Goal: Task Accomplishment & Management: Manage account settings

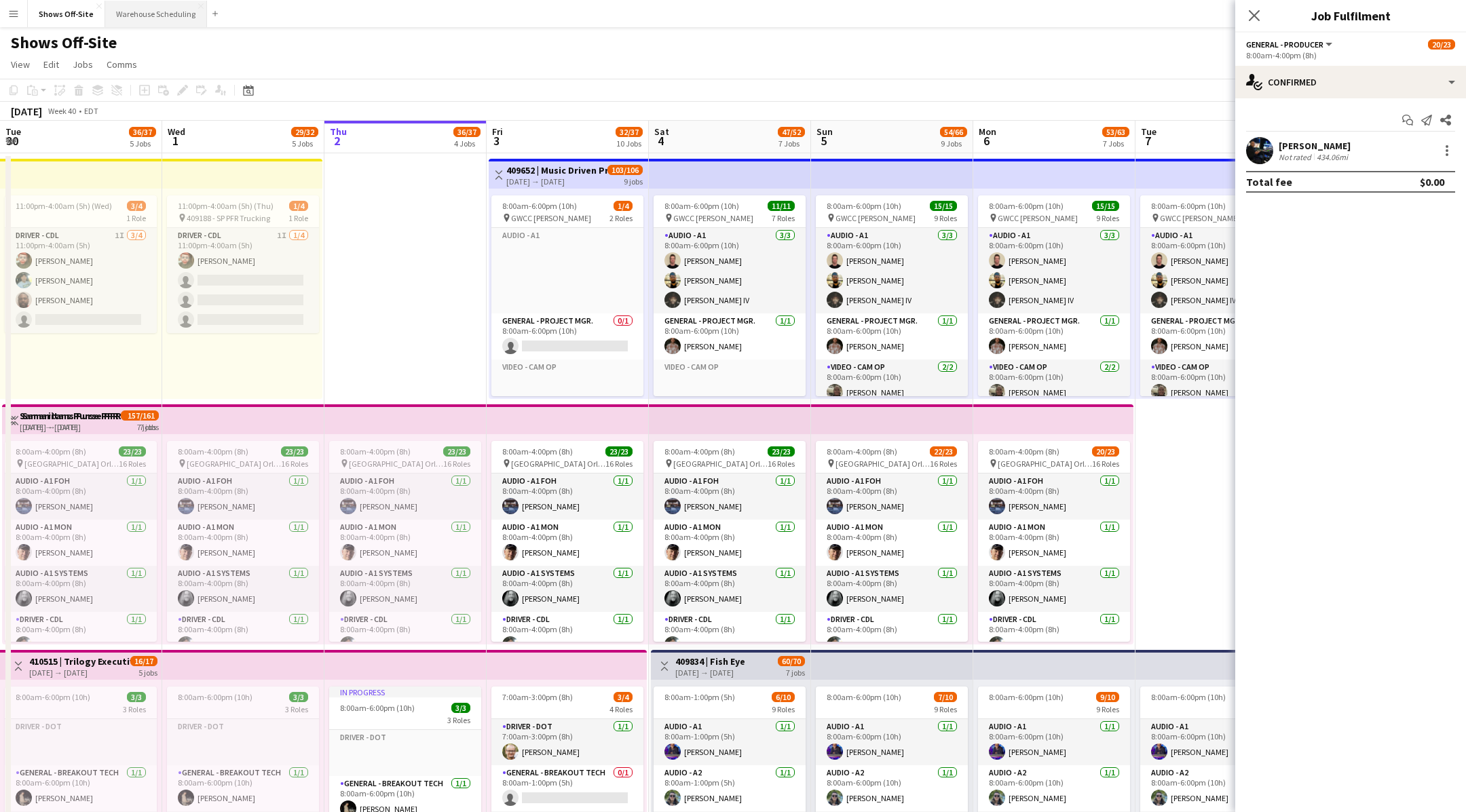
scroll to position [236, 0]
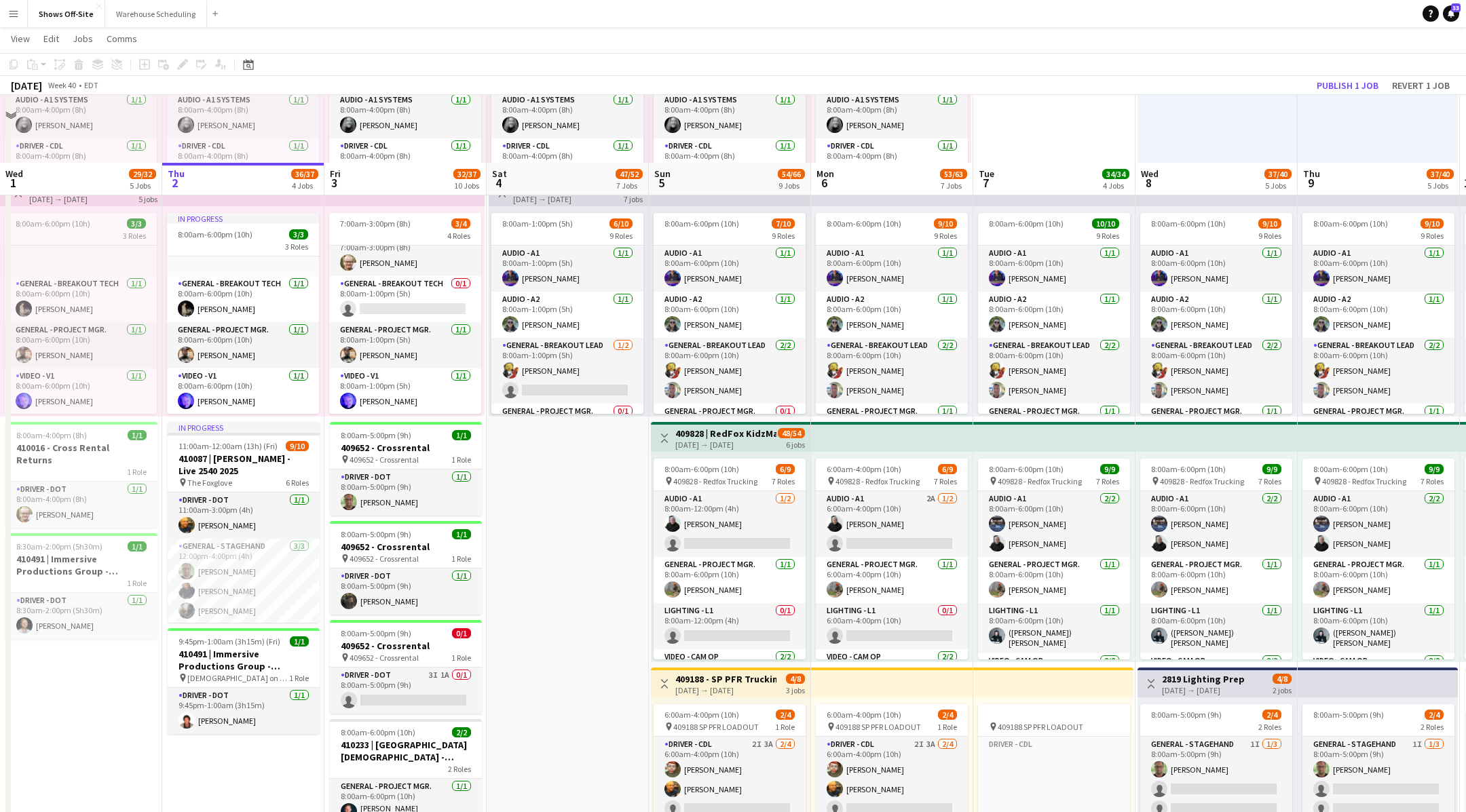
scroll to position [564, 0]
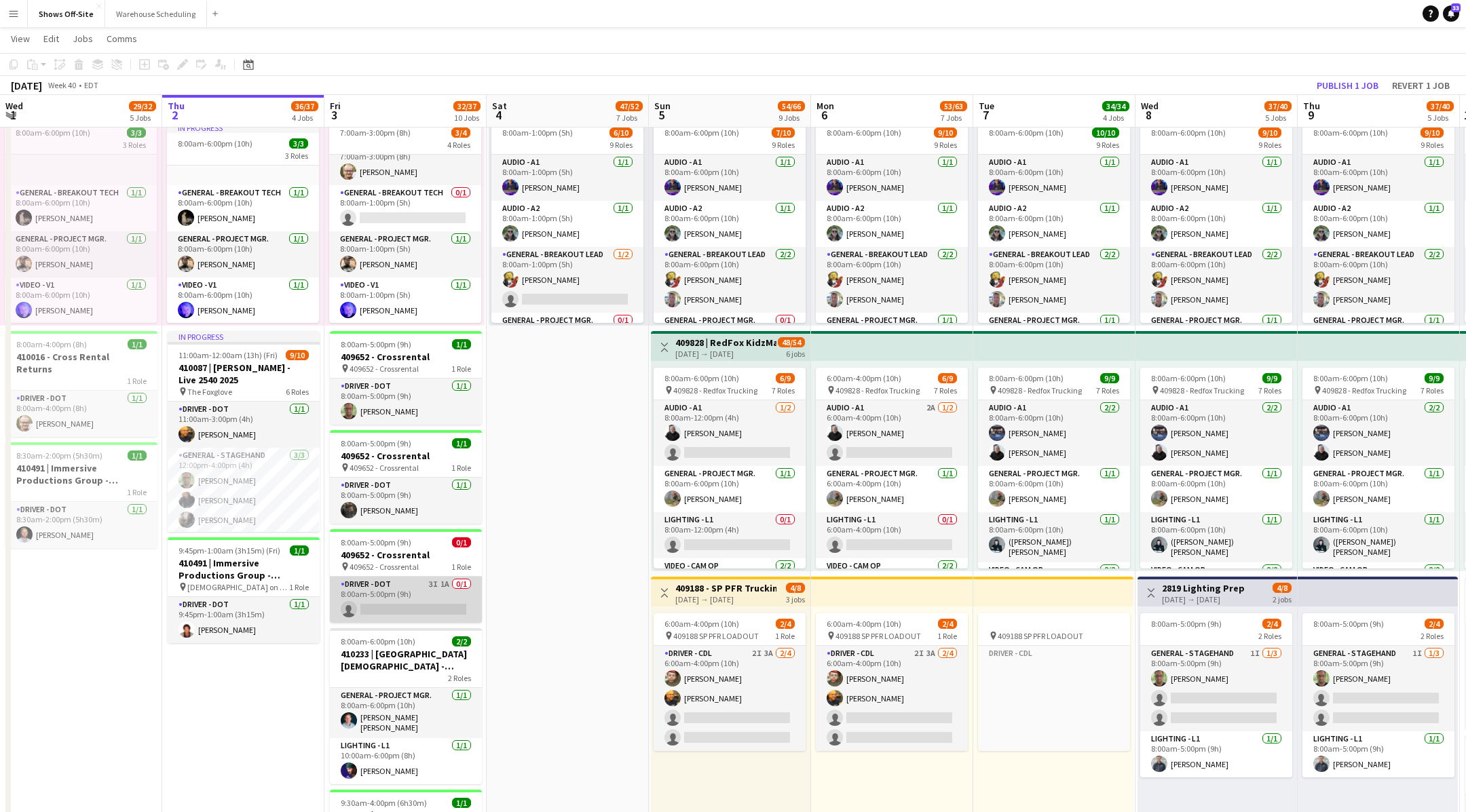
click at [410, 597] on app-card-role "Driver - DOT 3I 1A 0/1 8:00am-5:00pm (9h) single-neutral-actions" at bounding box center [405, 599] width 152 height 46
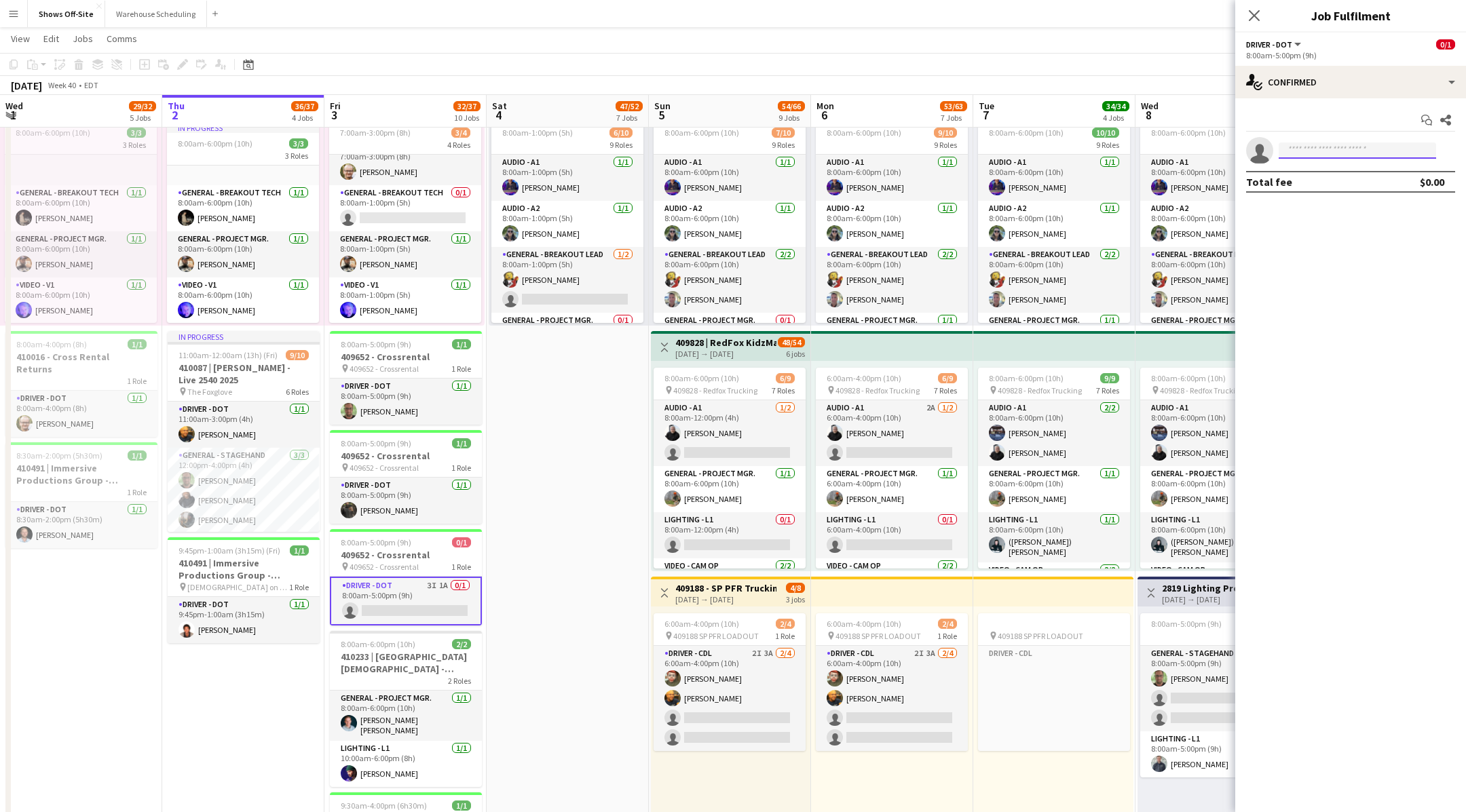
click at [1380, 147] on input at bounding box center [1358, 150] width 158 height 16
type input "*****"
click at [1414, 179] on span "rickufp1@hotmail.com" at bounding box center [1357, 181] width 136 height 11
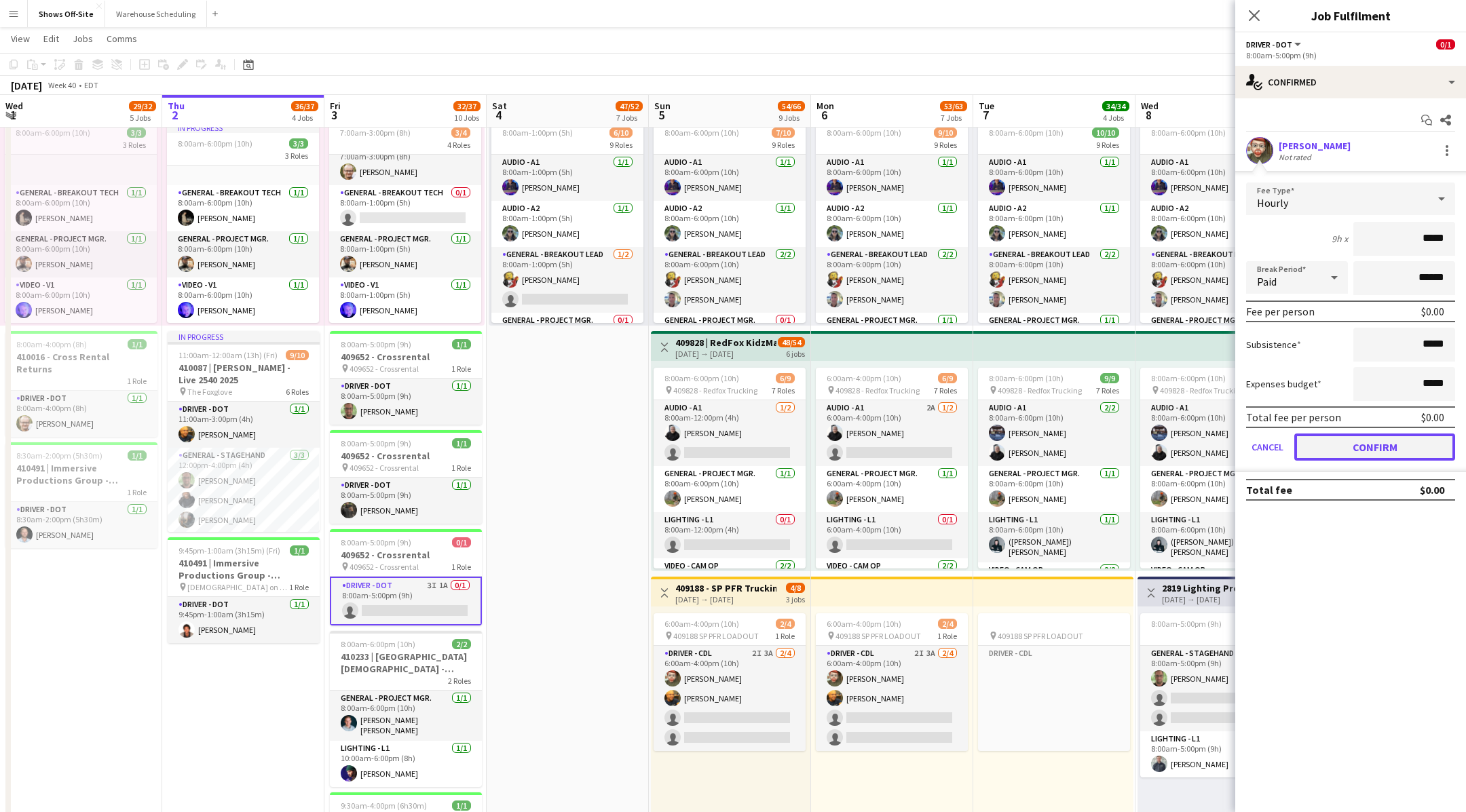
click at [1330, 445] on button "Confirm" at bounding box center [1374, 447] width 161 height 27
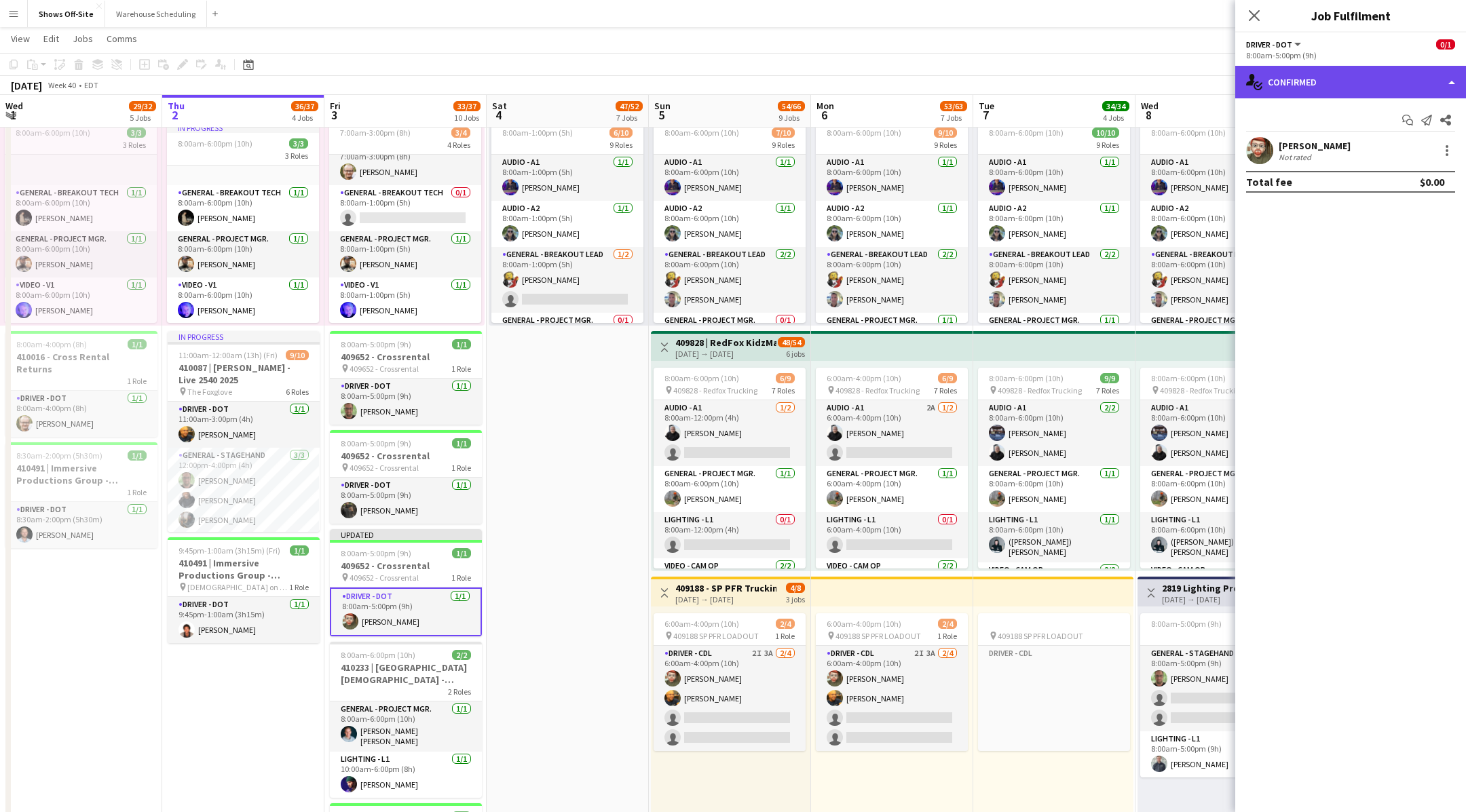
click at [1307, 94] on div "single-neutral-actions-check-2 Confirmed" at bounding box center [1350, 82] width 231 height 32
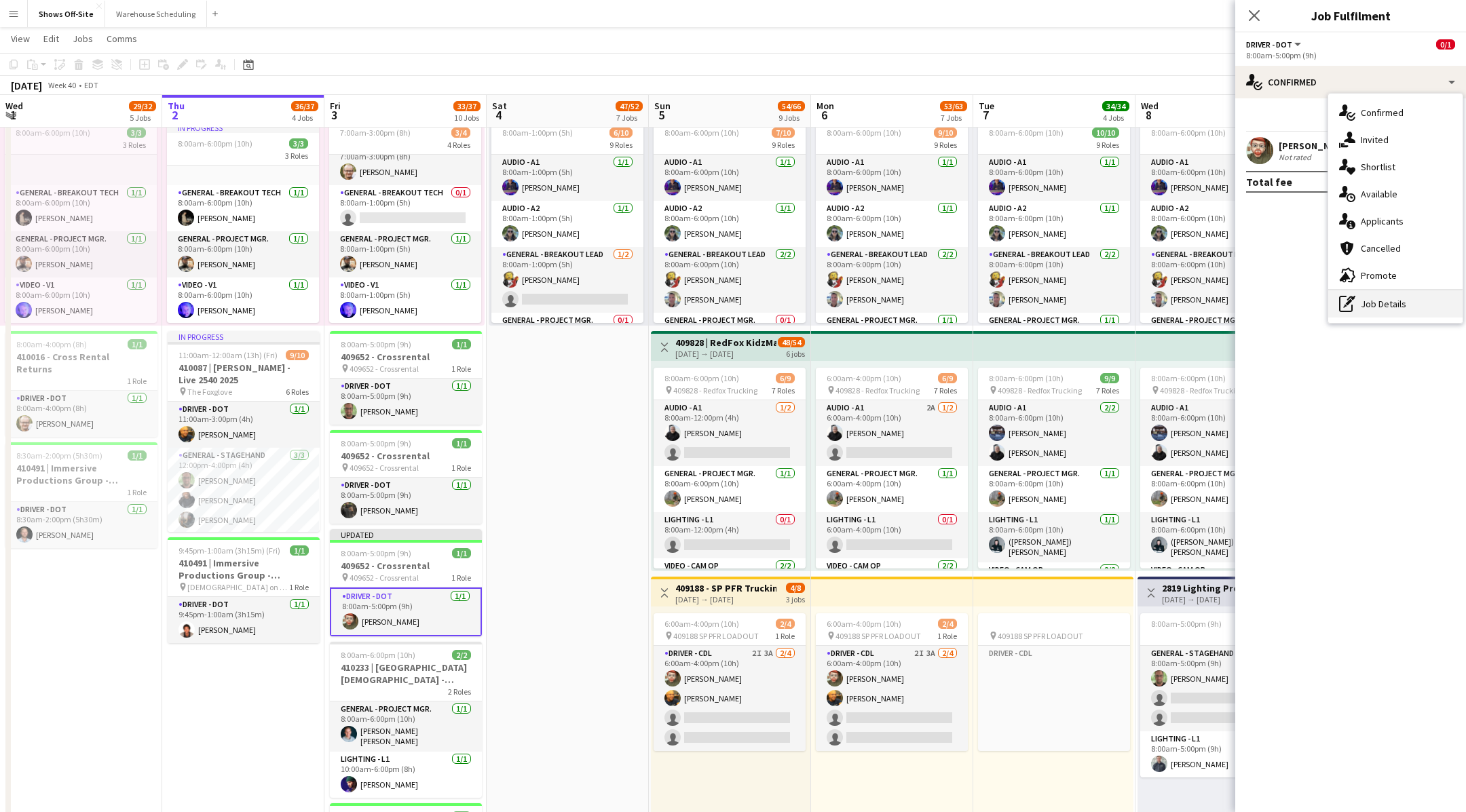
click at [1352, 299] on icon at bounding box center [1351, 298] width 8 height 4
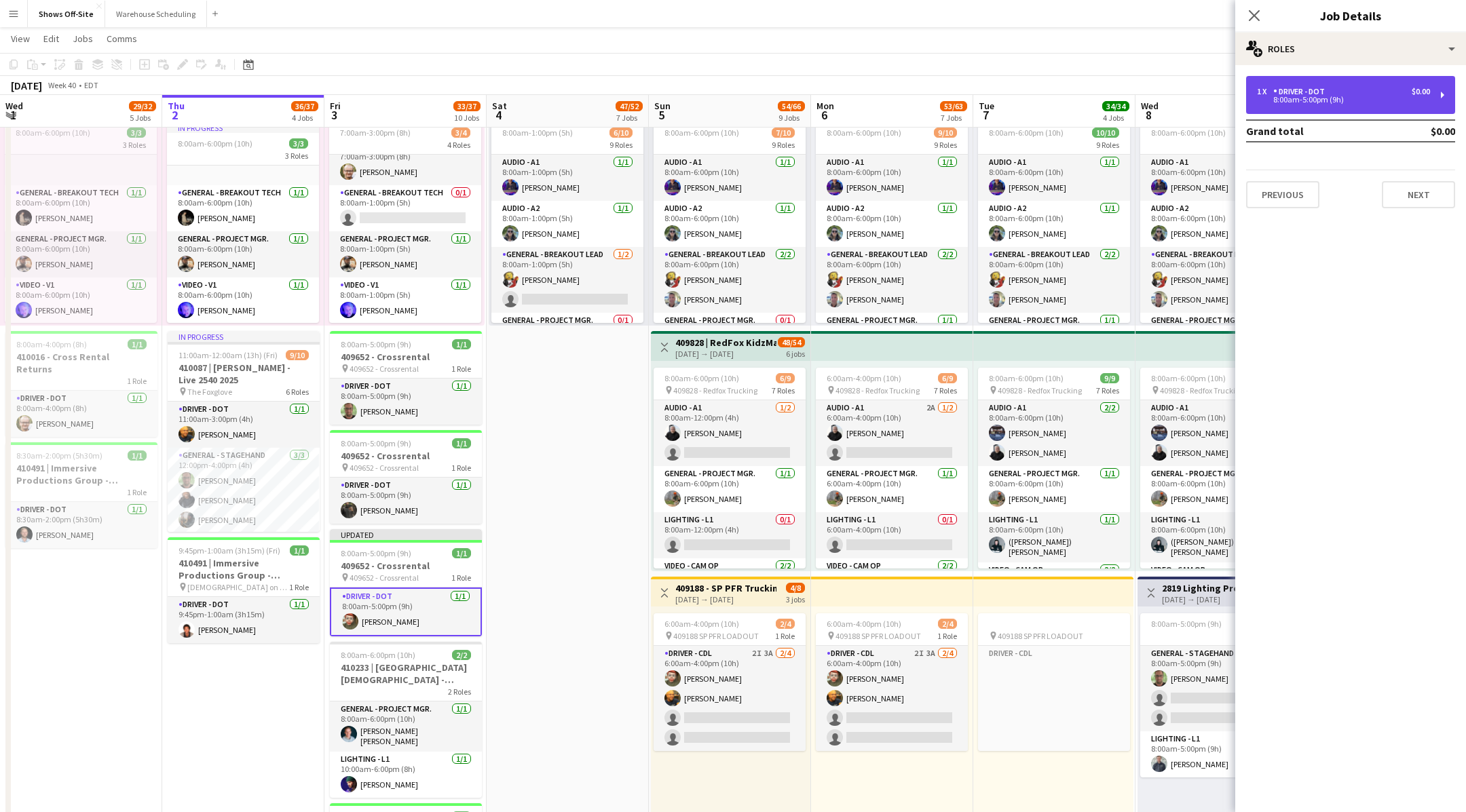
click at [1368, 108] on div "1 x Driver - DOT $0.00 8:00am-5:00pm (9h)" at bounding box center [1350, 95] width 209 height 38
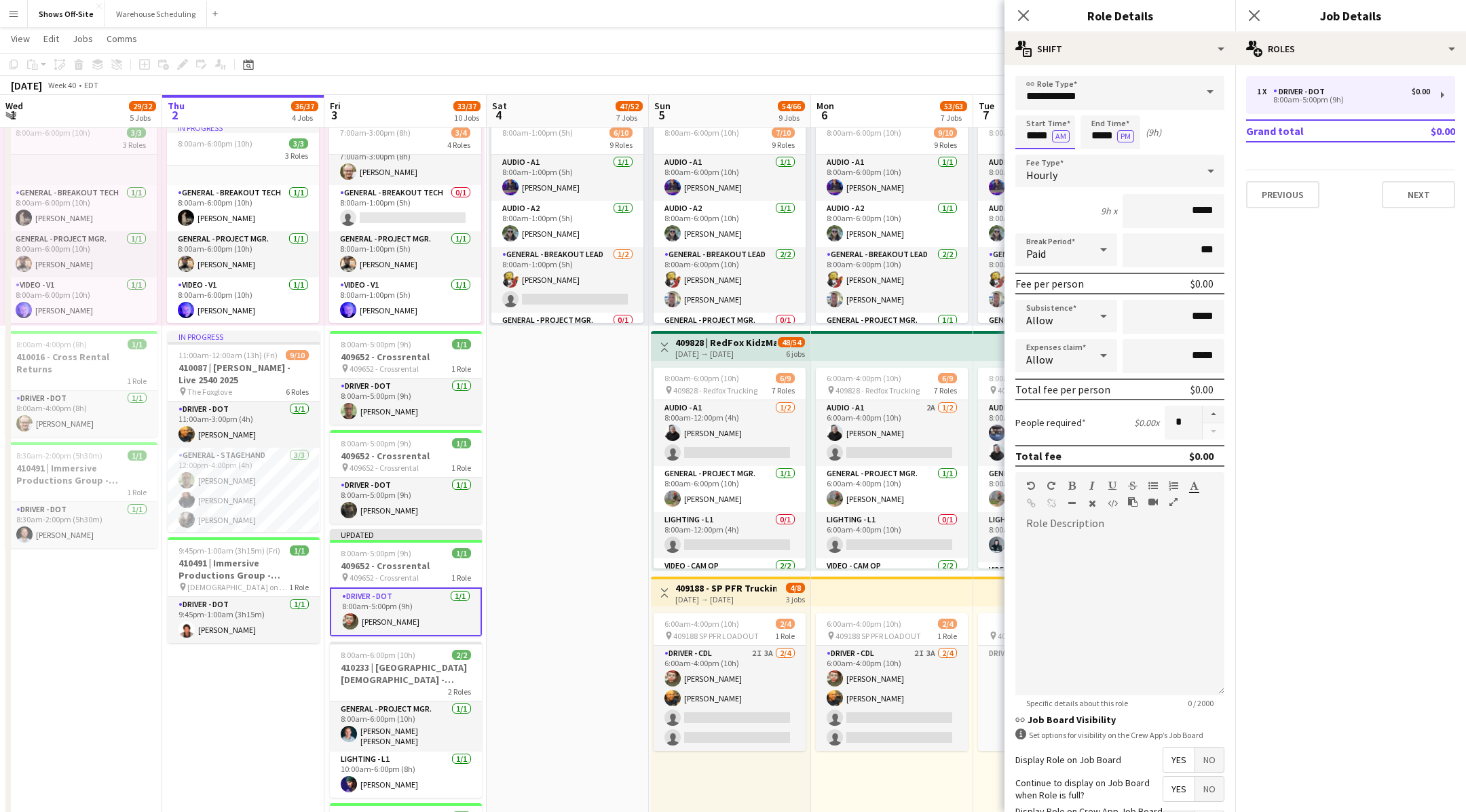
click at [1034, 133] on input "*****" at bounding box center [1045, 132] width 59 height 34
click at [1033, 160] on div at bounding box center [1031, 156] width 27 height 14
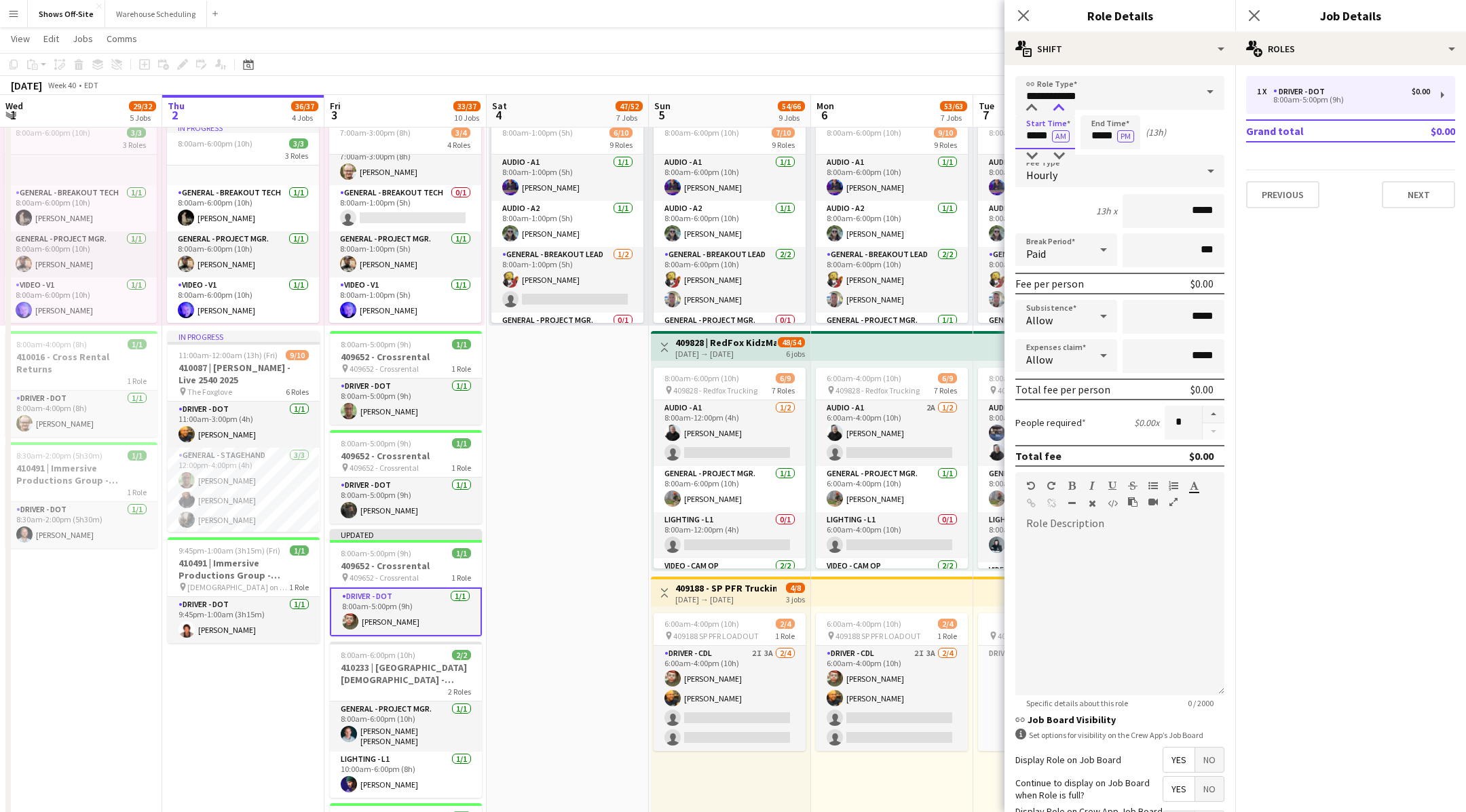
click at [1056, 110] on div at bounding box center [1058, 108] width 27 height 14
type input "*****"
click at [1056, 110] on div at bounding box center [1058, 108] width 27 height 14
click at [1118, 121] on input "*****" at bounding box center [1110, 132] width 59 height 34
click at [1100, 150] on div at bounding box center [1097, 156] width 27 height 14
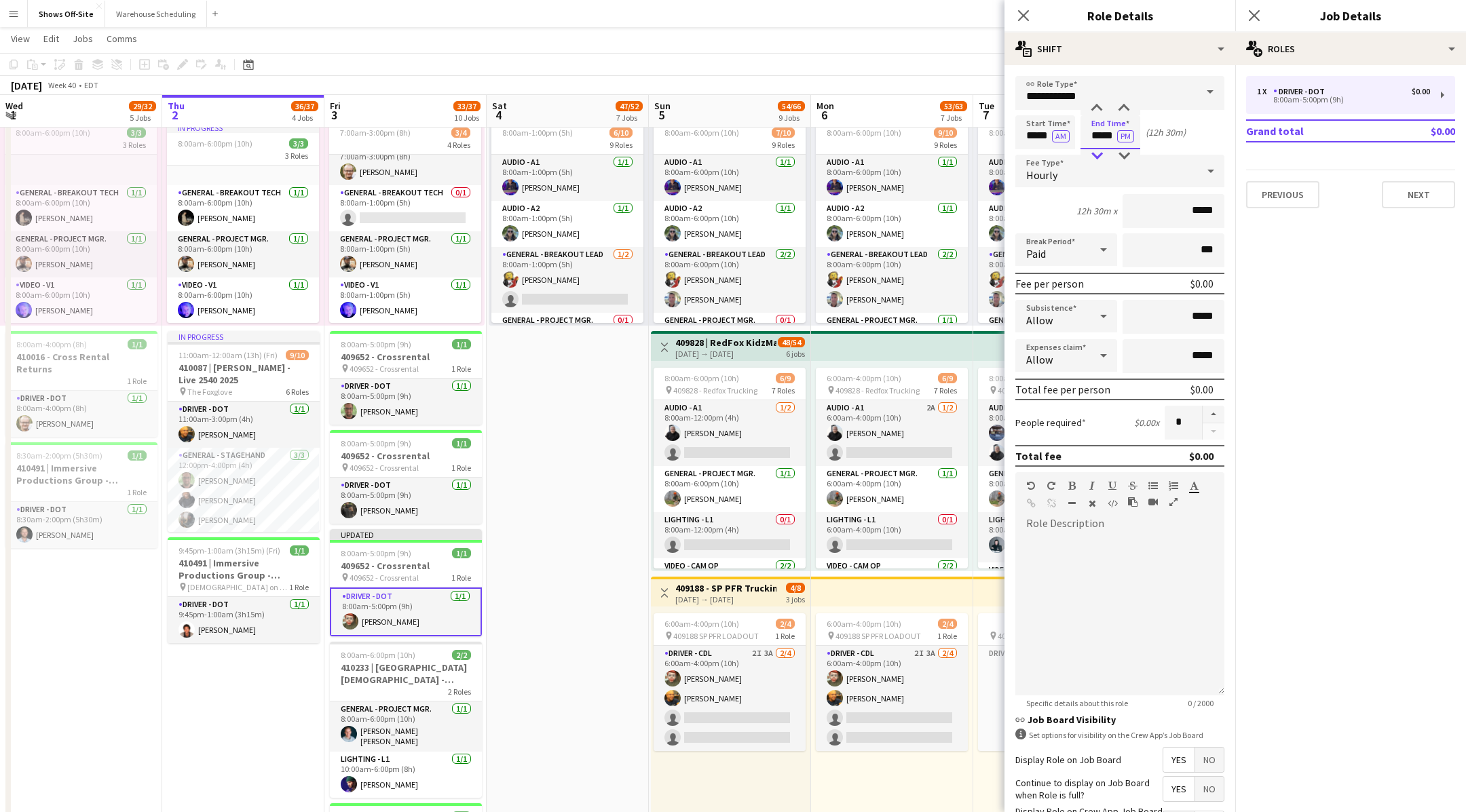
type input "*****"
click at [1100, 150] on div at bounding box center [1097, 156] width 27 height 14
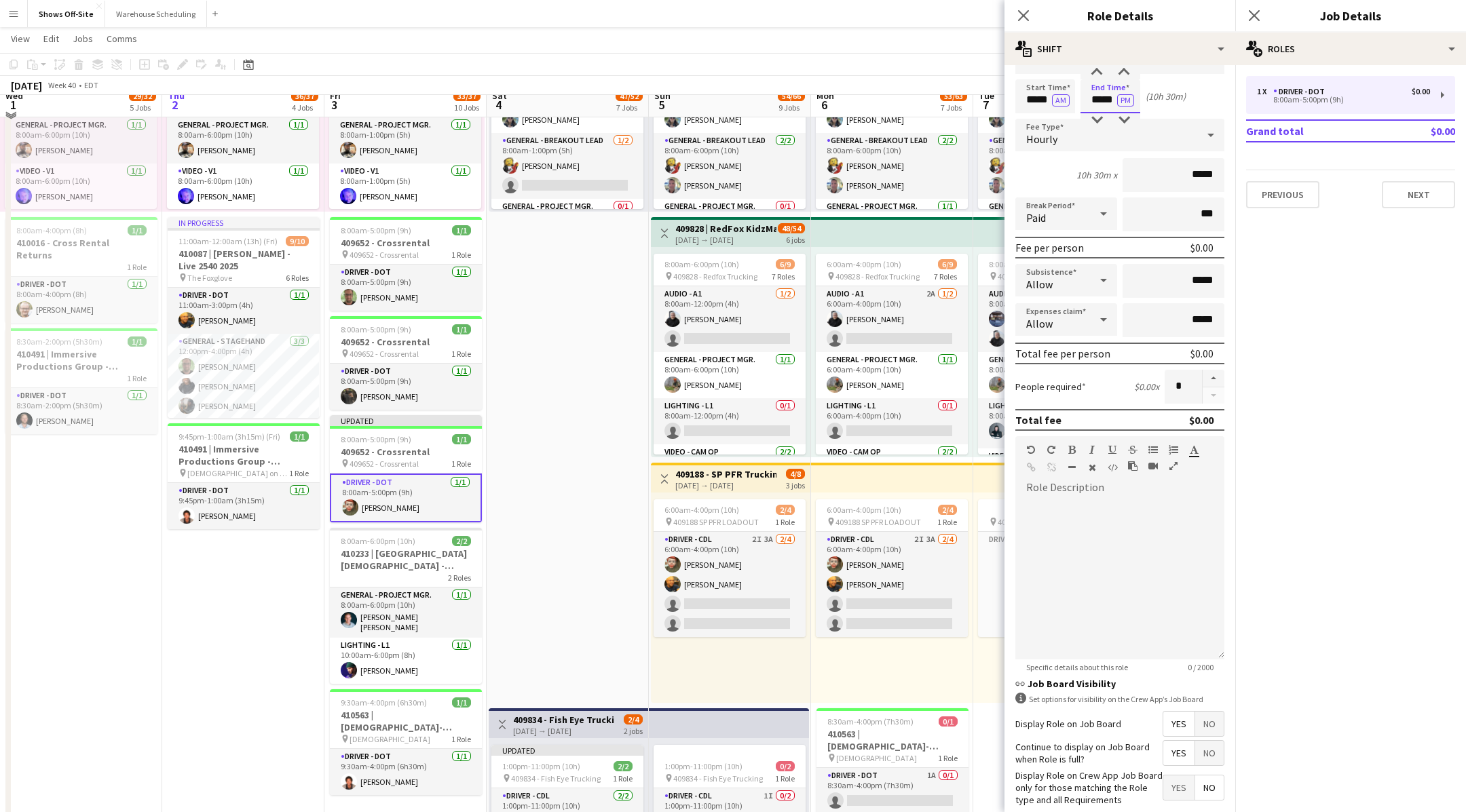
scroll to position [665, 0]
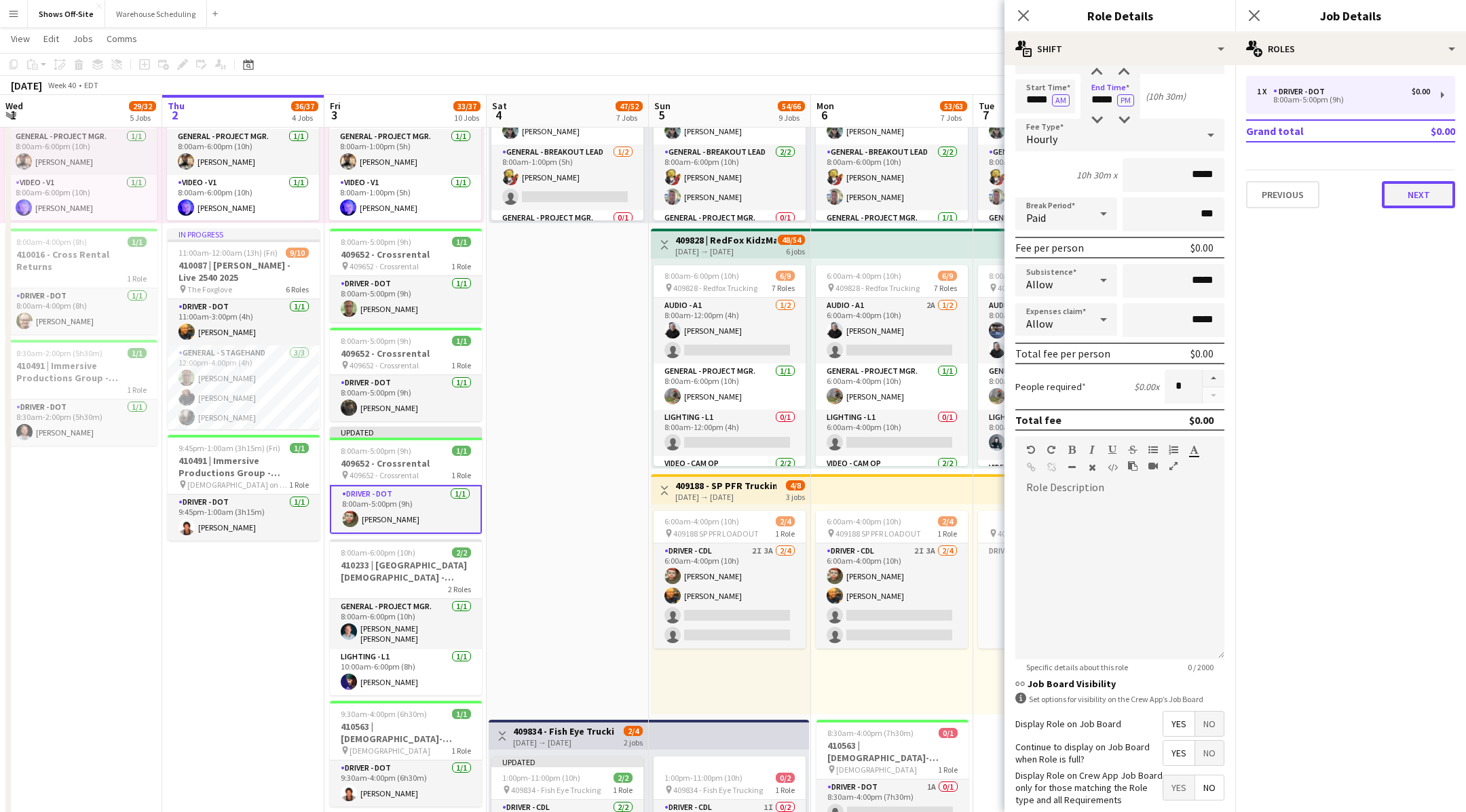
click at [1444, 205] on button "Next" at bounding box center [1418, 194] width 73 height 27
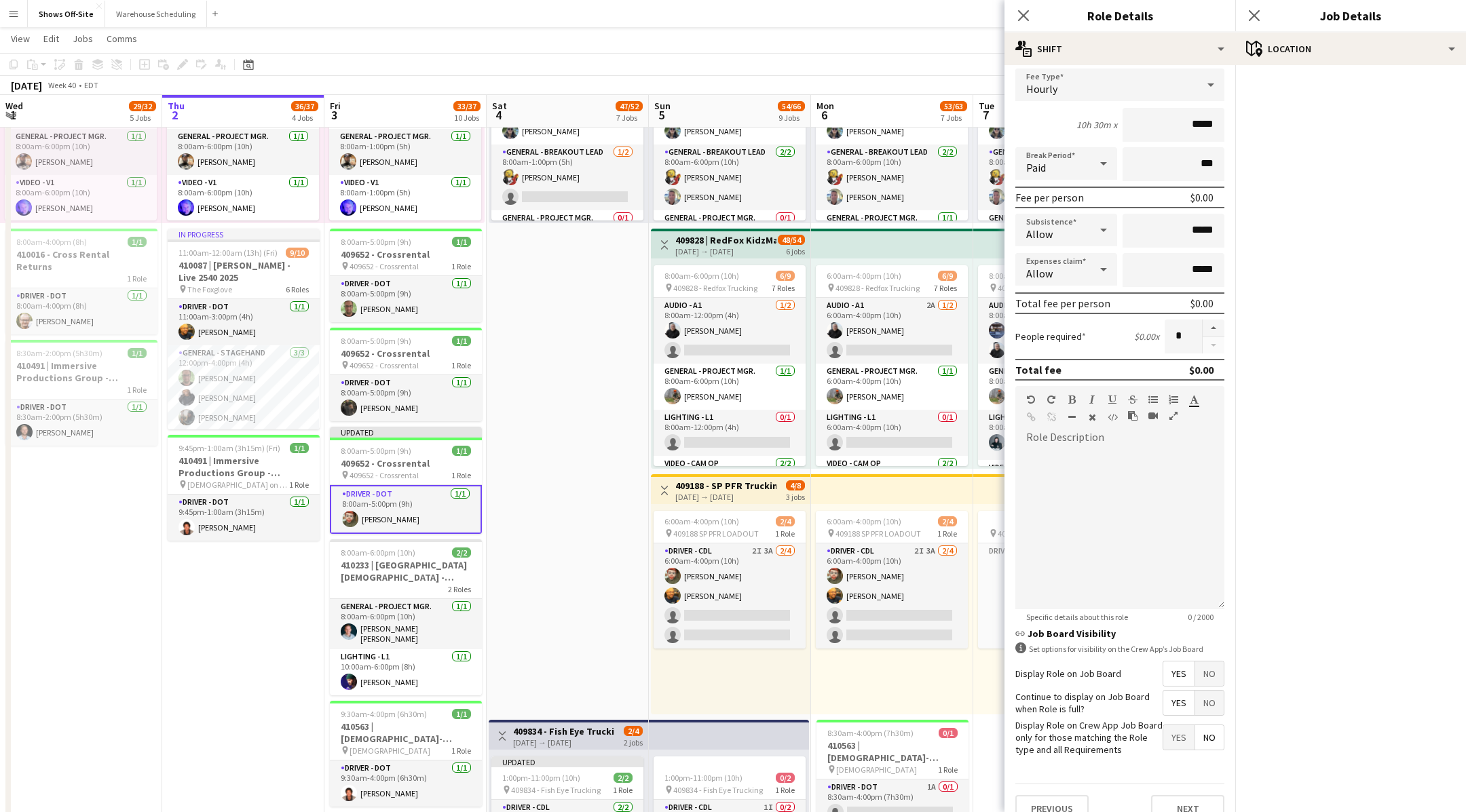
scroll to position [104, 0]
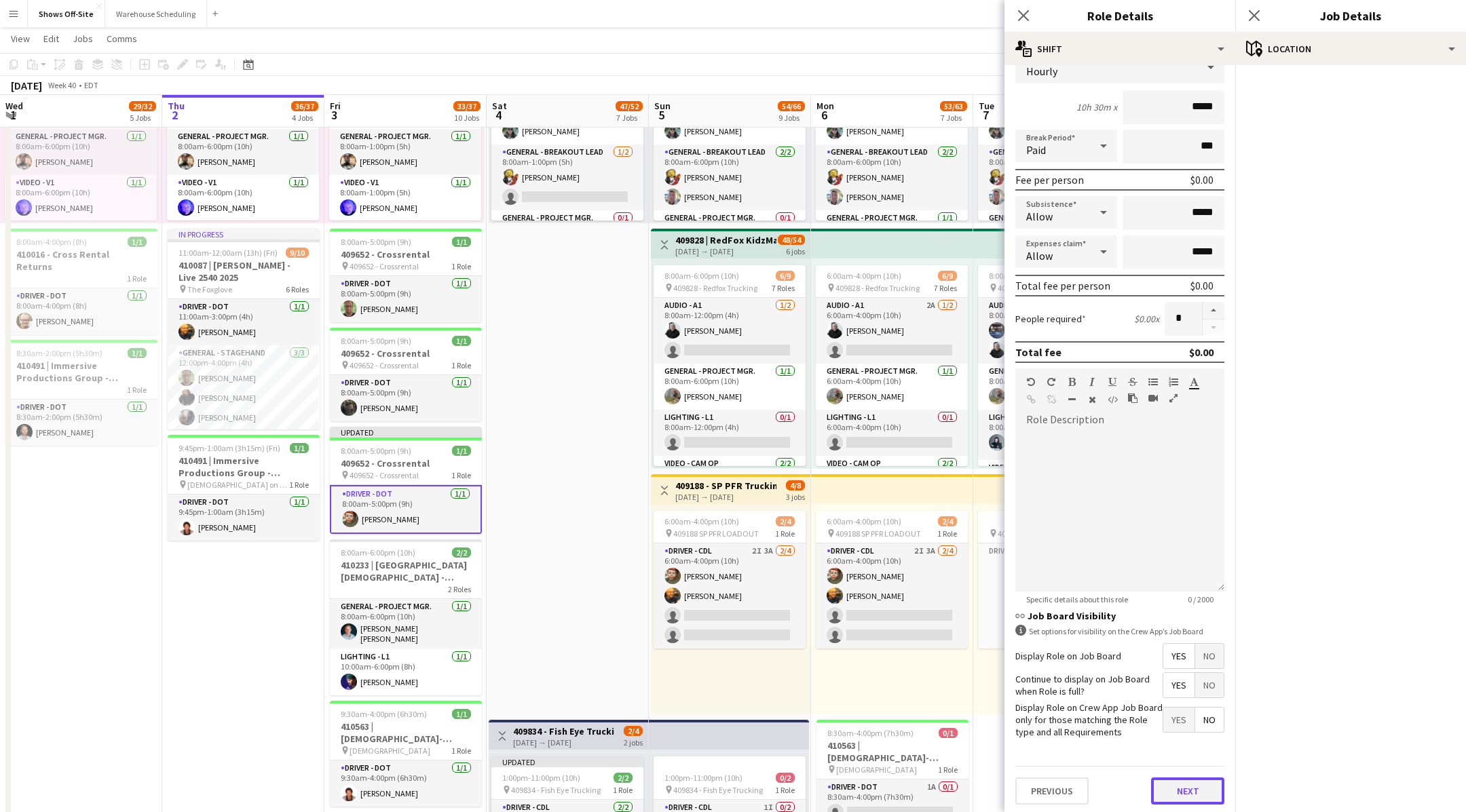
click at [1182, 793] on button "Next" at bounding box center [1187, 791] width 73 height 27
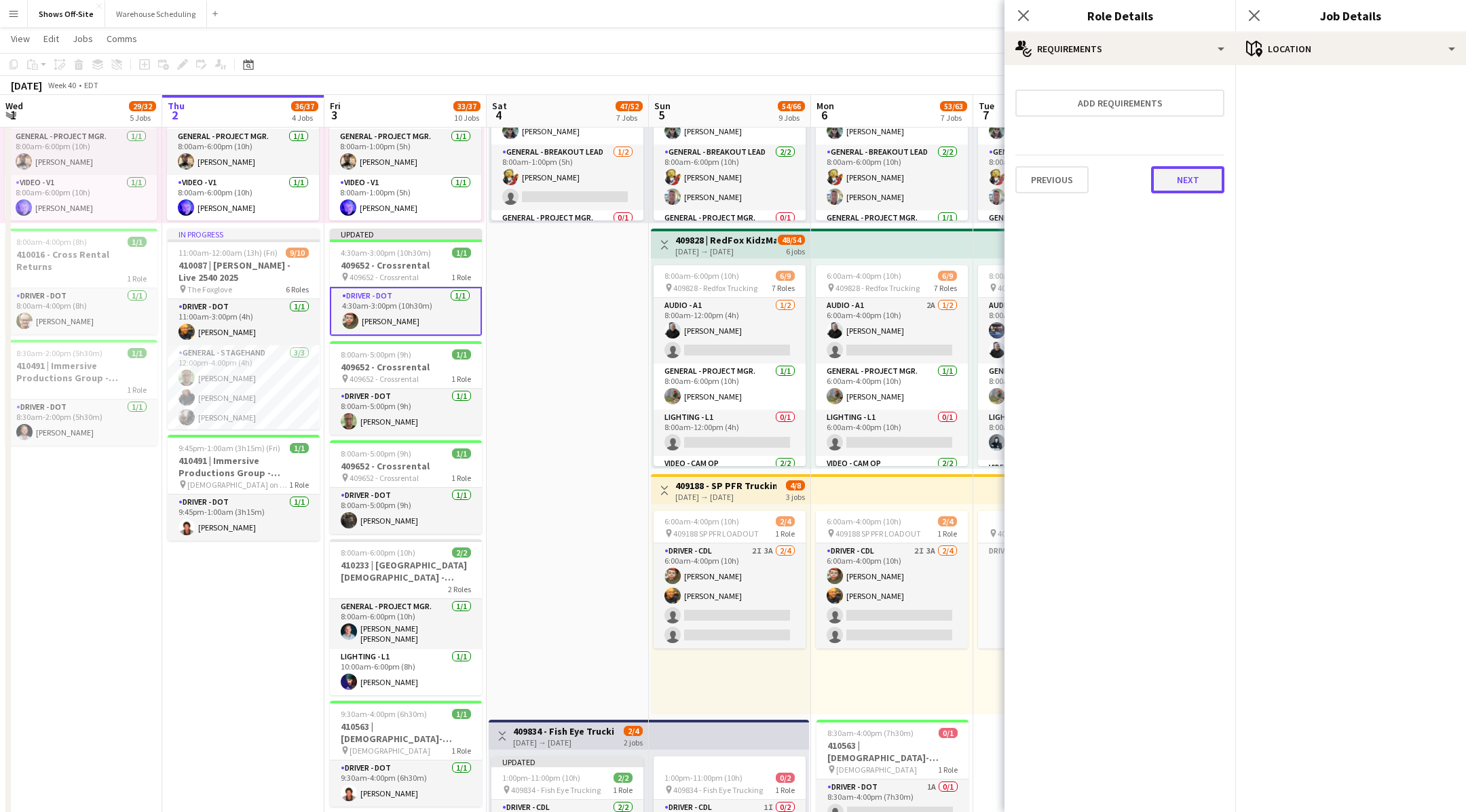
click at [1191, 178] on button "Next" at bounding box center [1187, 180] width 73 height 27
click at [1191, 178] on button "Finish" at bounding box center [1198, 182] width 51 height 27
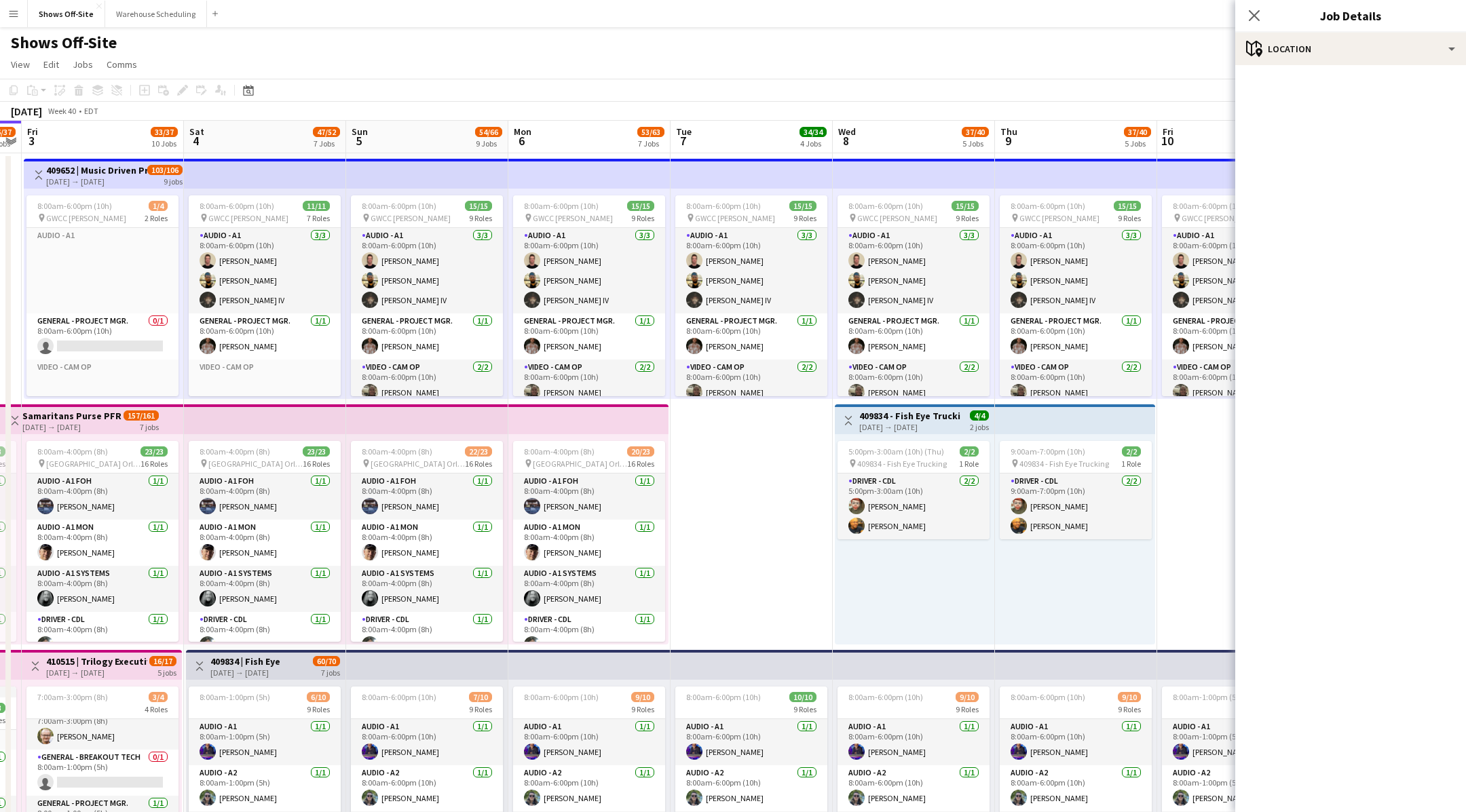
scroll to position [0, 679]
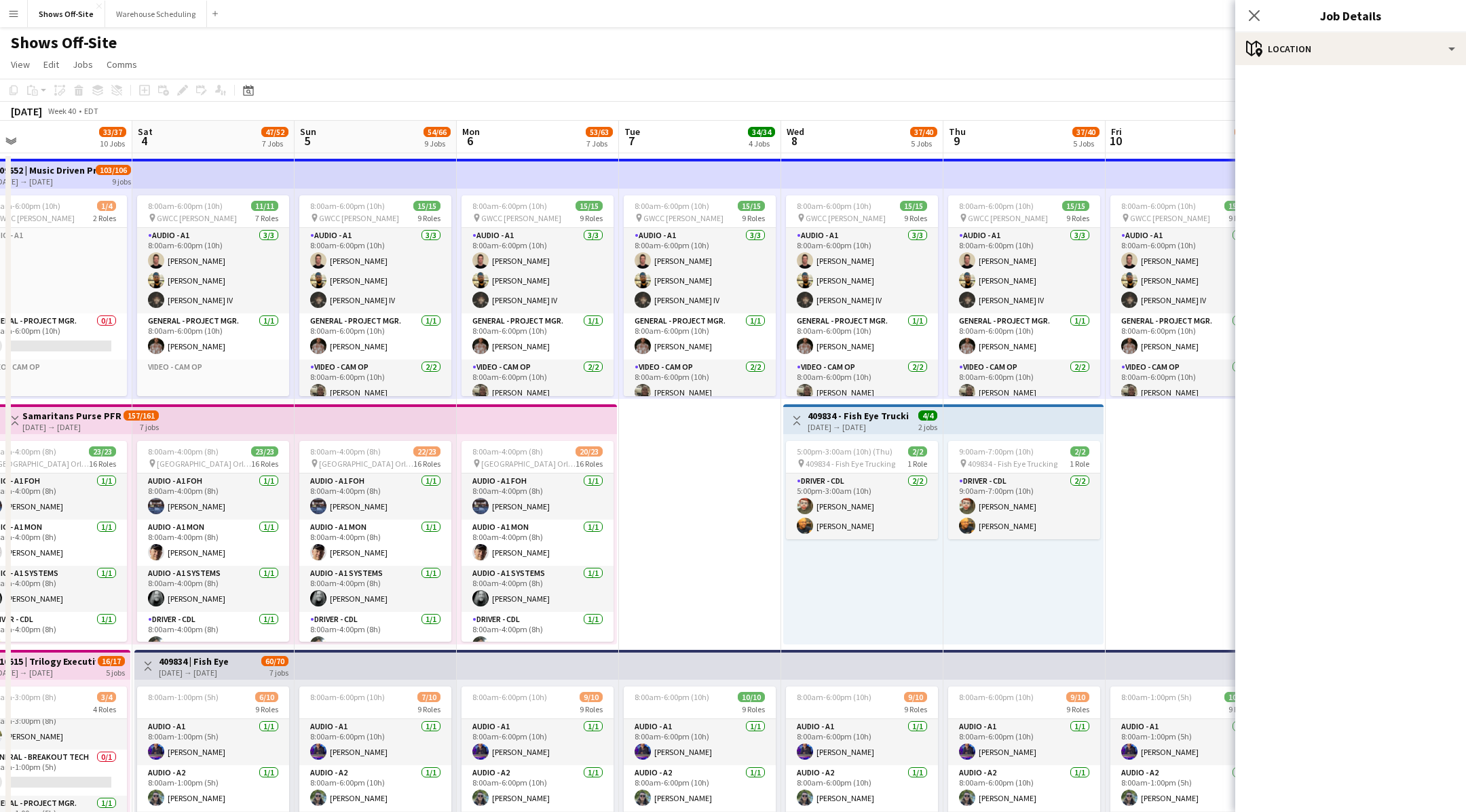
click at [1294, 141] on mat-accordion "pencil3 General details 1 x Driver - DOT $0.00 4:30am-3:00pm (10h30m) Grand tot…" at bounding box center [1350, 438] width 231 height 747
click at [1258, 8] on app-icon "Close pop-in" at bounding box center [1254, 15] width 20 height 20
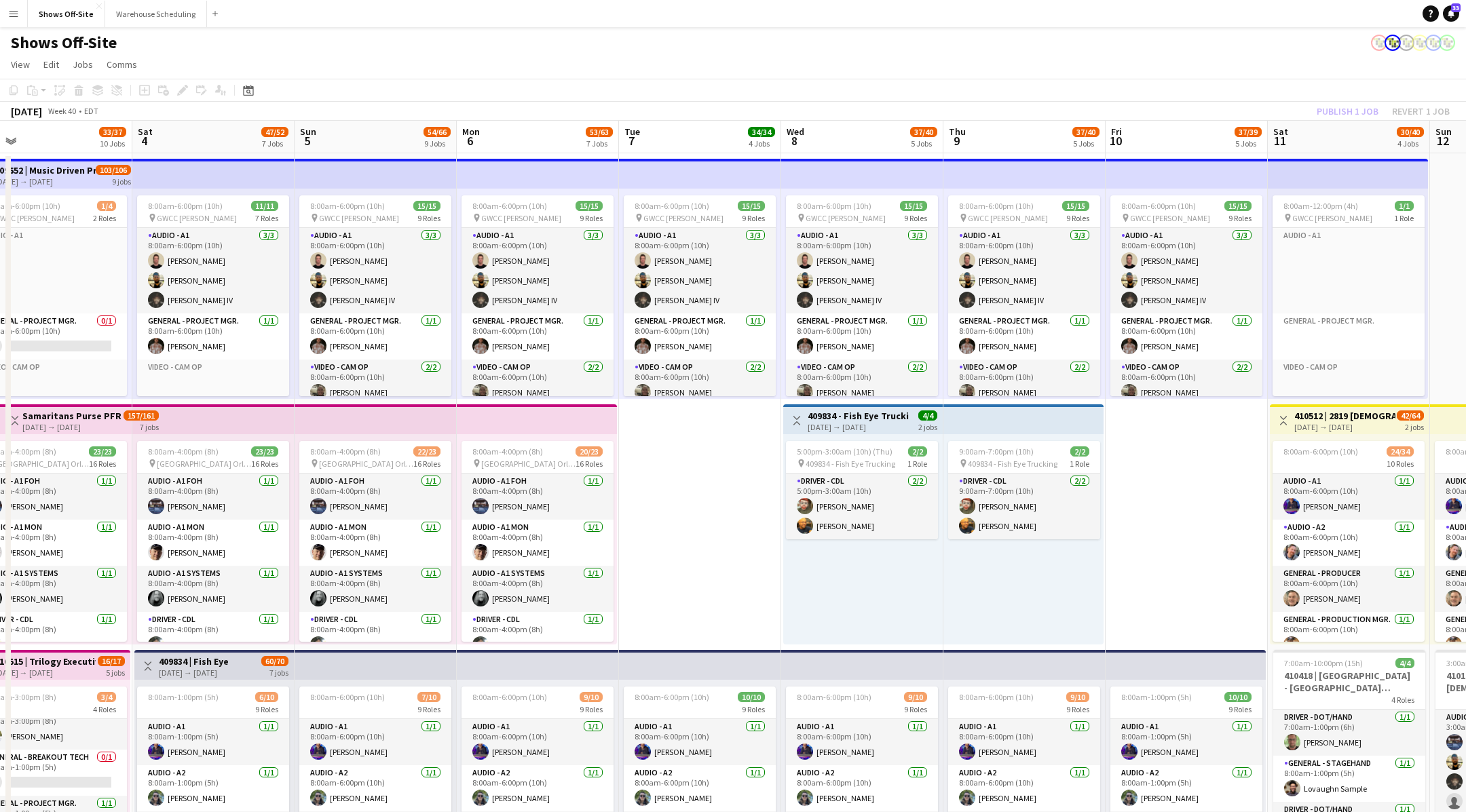
click at [1341, 105] on div "Publish 1 job Revert 1 job" at bounding box center [1383, 111] width 166 height 18
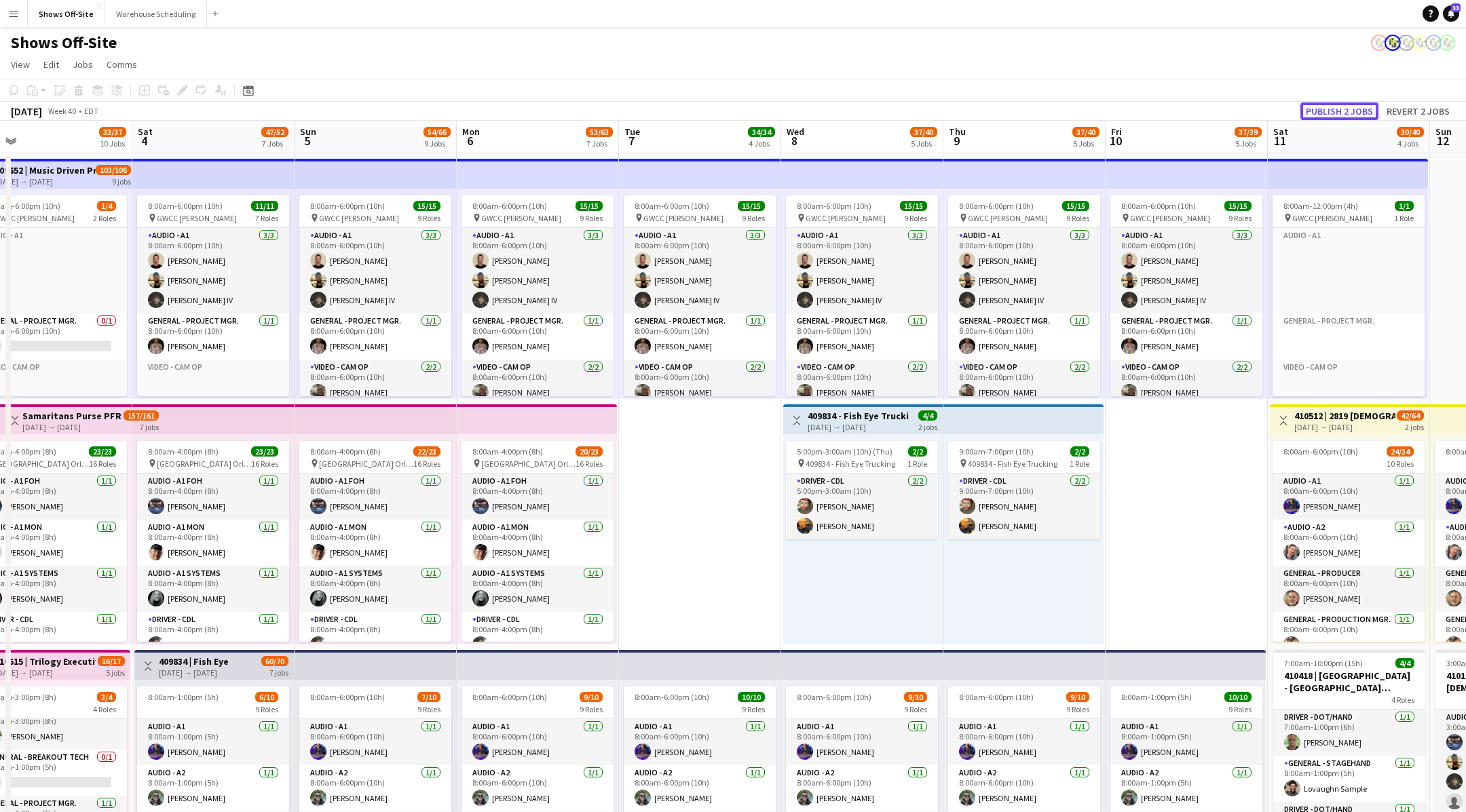
click at [1341, 105] on button "Publish 2 jobs" at bounding box center [1339, 111] width 78 height 18
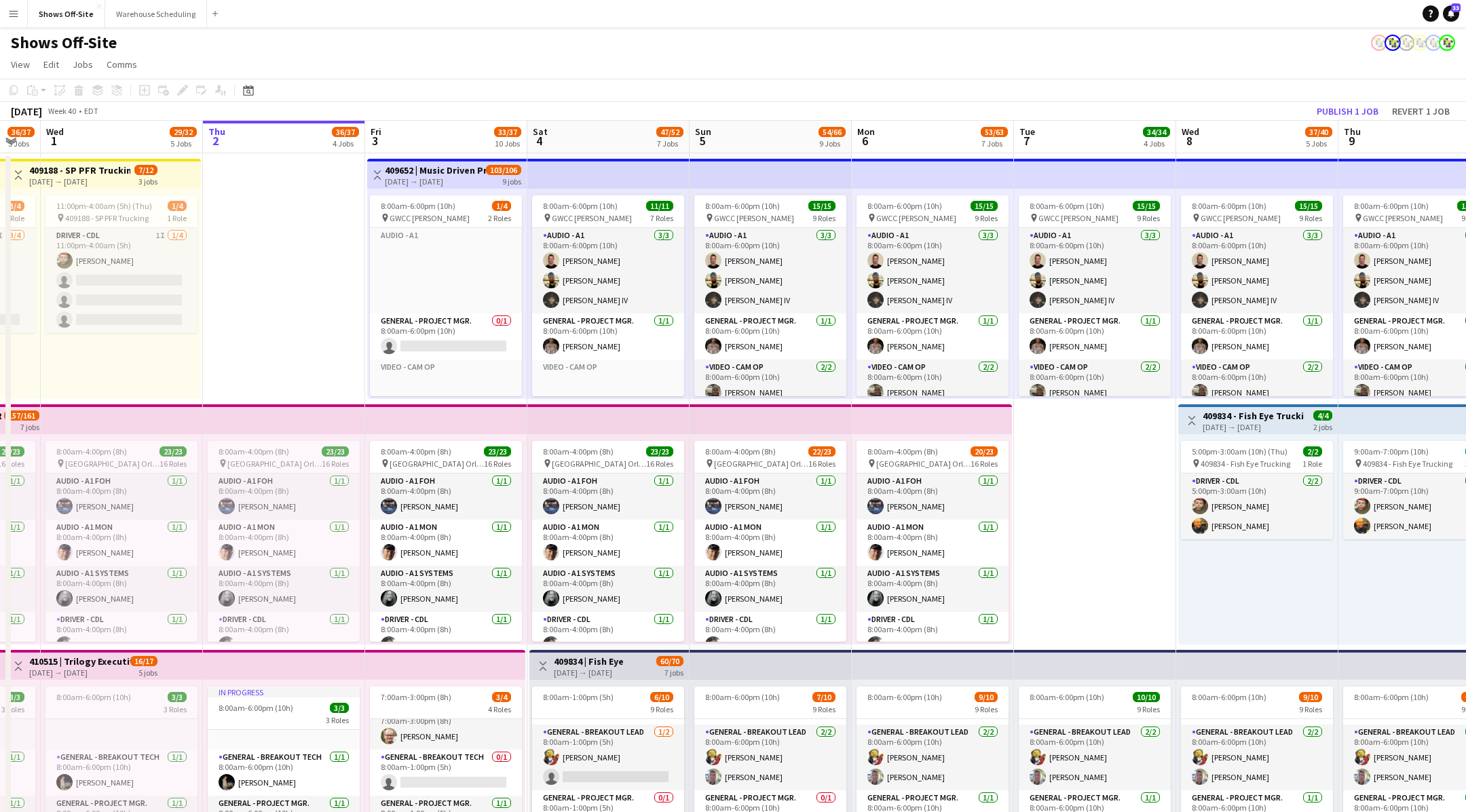
scroll to position [48, 0]
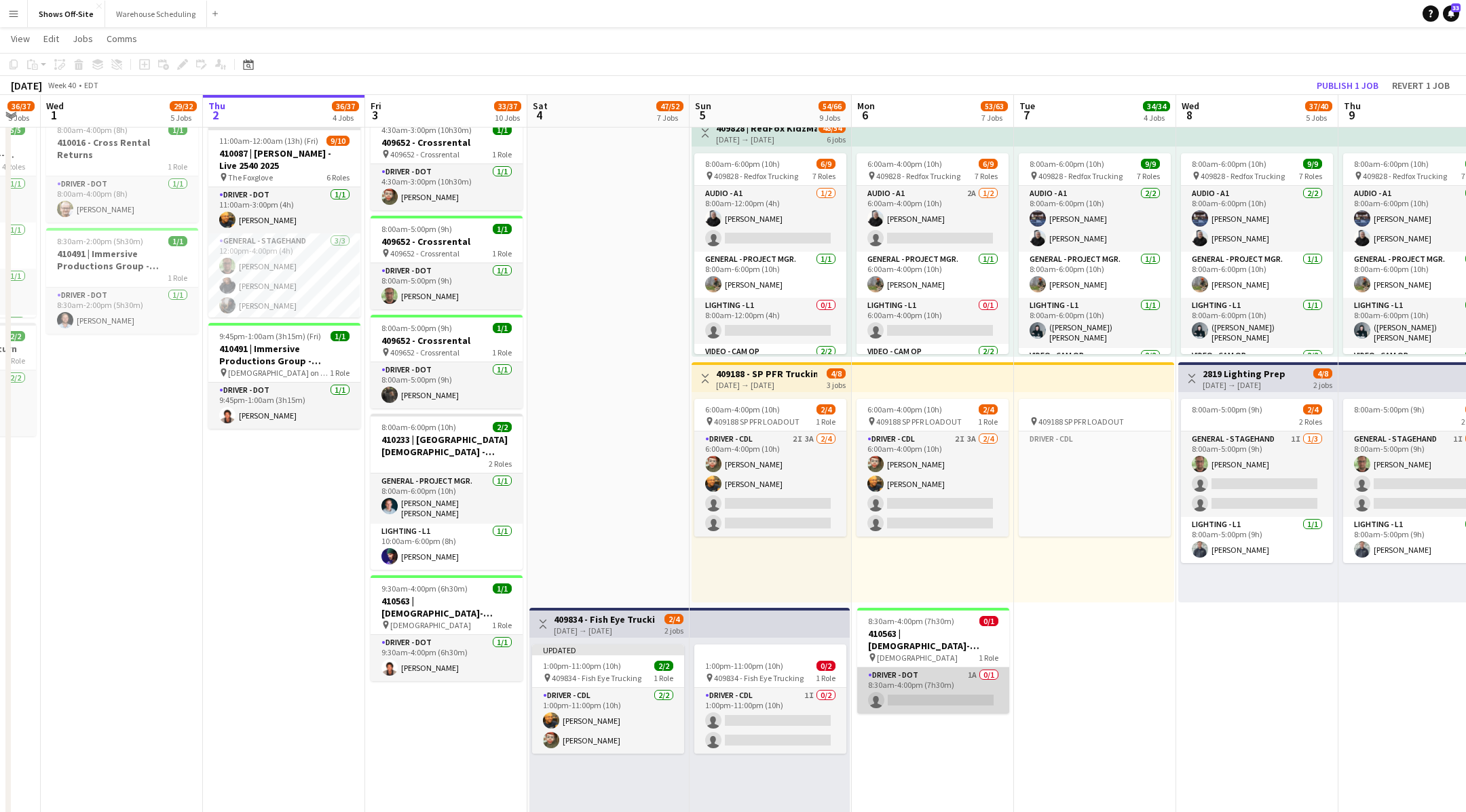
click at [974, 687] on app-card-role "Driver - DOT 1A 0/1 8:30am-4:00pm (7h30m) single-neutral-actions" at bounding box center [933, 690] width 152 height 46
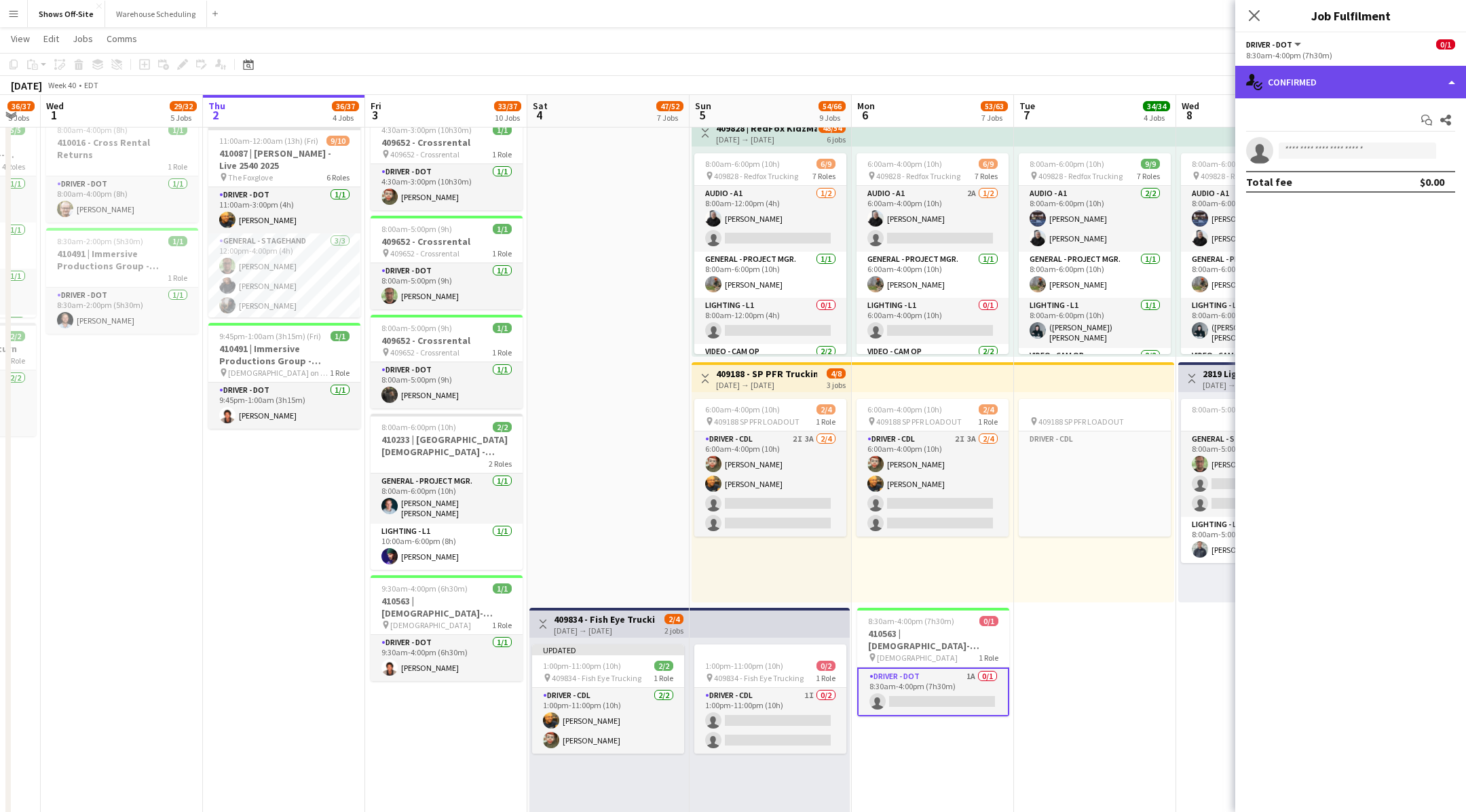
click at [1363, 87] on div "single-neutral-actions-check-2 Confirmed" at bounding box center [1350, 82] width 231 height 32
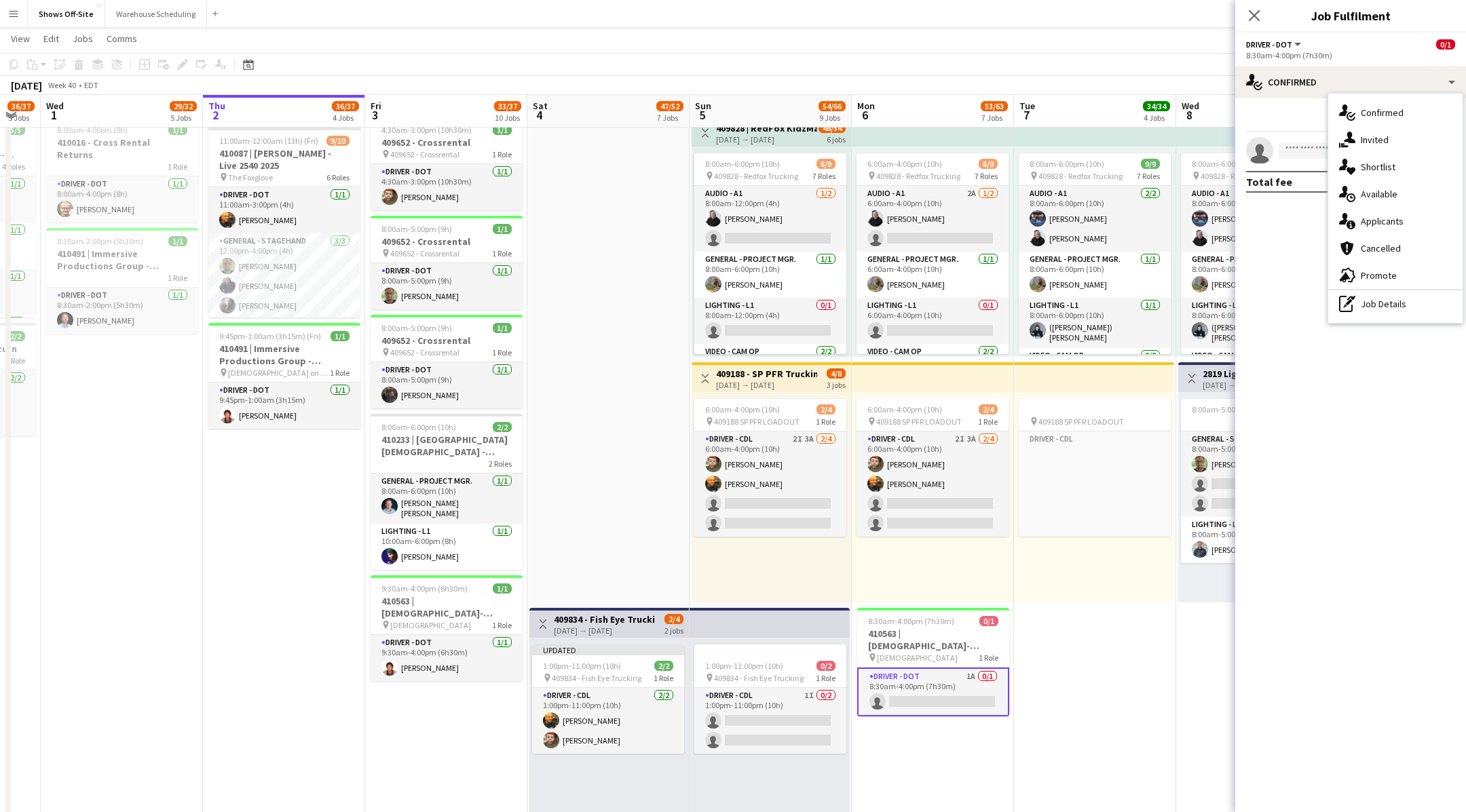
click at [1089, 655] on app-date-cell "8:00am-6:00pm (10h) 15/15 pin GWCC Hall A-C 9 Roles Audio - A1 3/3 8:00am-6:00p…" at bounding box center [1094, 317] width 162 height 1885
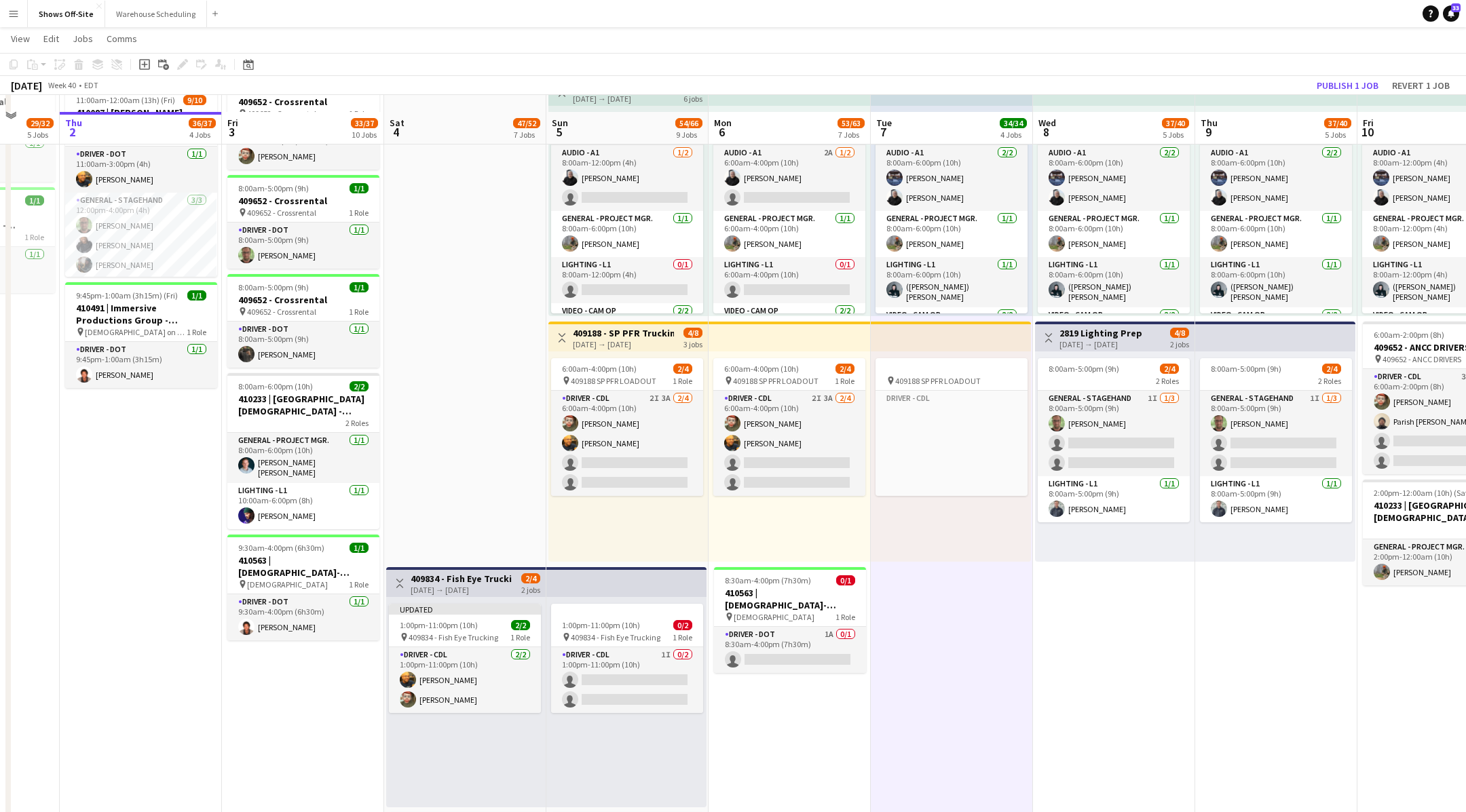
scroll to position [835, 0]
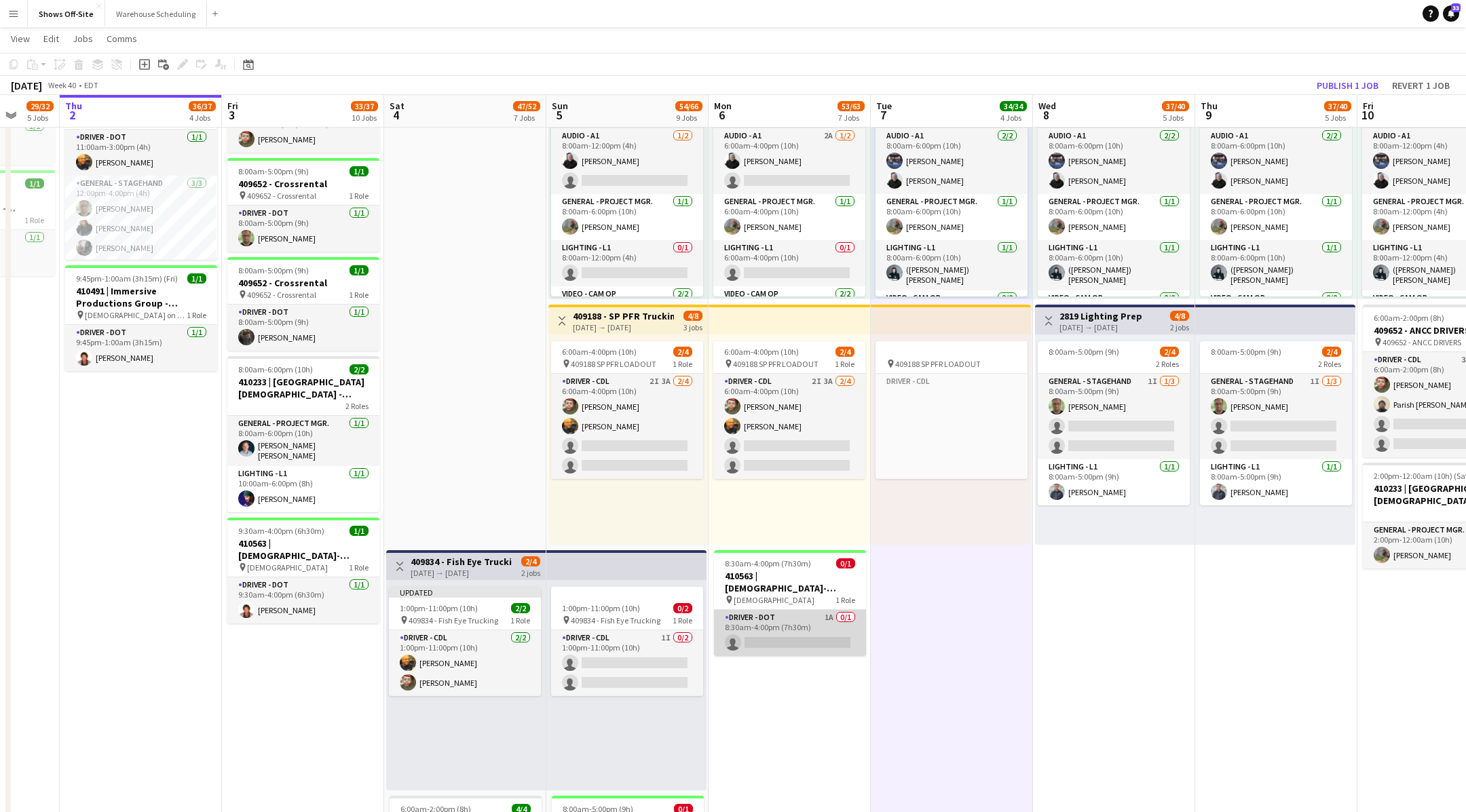
click at [789, 632] on app-card-role "Driver - DOT 1A 0/1 8:30am-4:00pm (7h30m) single-neutral-actions" at bounding box center [789, 632] width 152 height 46
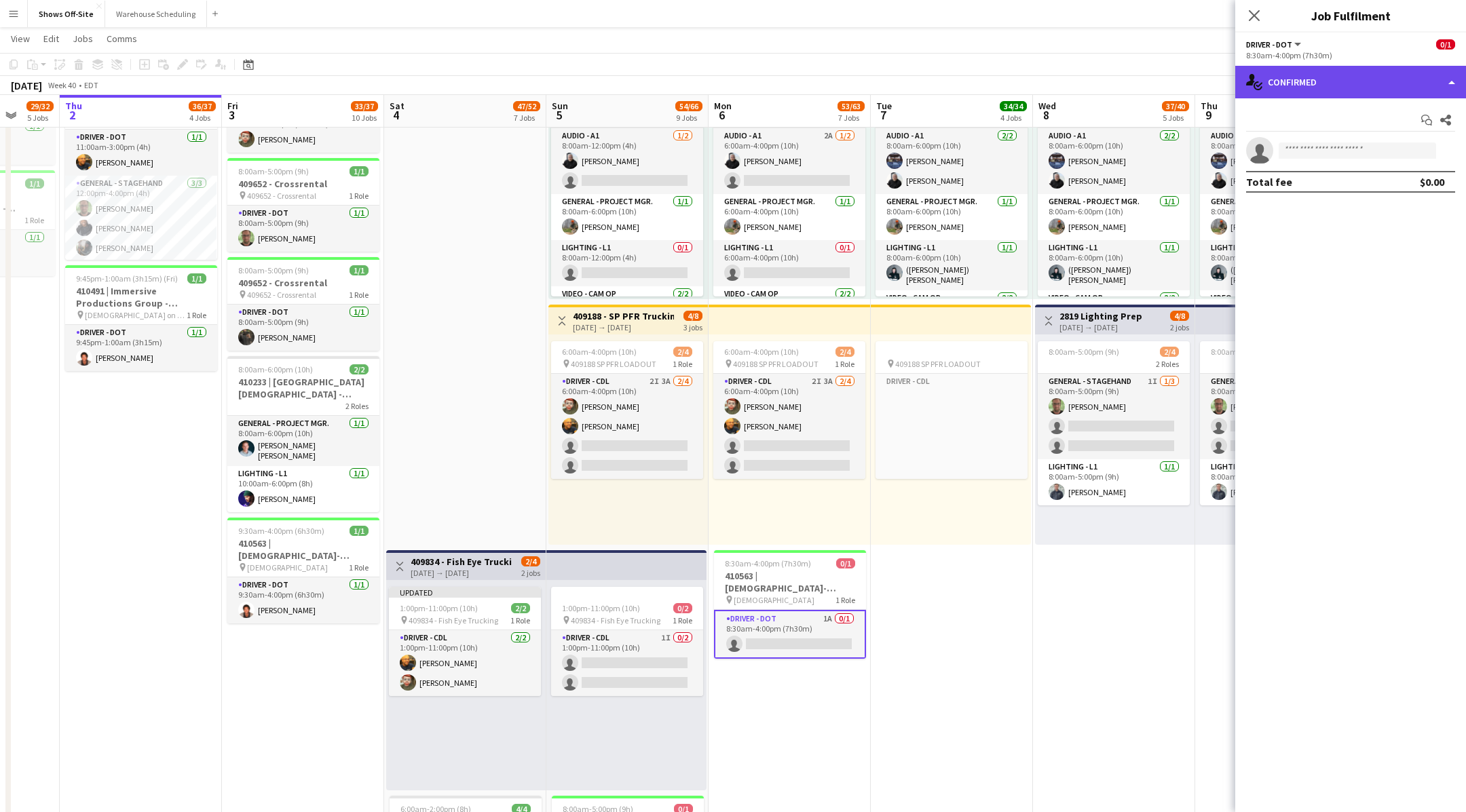
click at [1358, 90] on div "single-neutral-actions-check-2 Confirmed" at bounding box center [1350, 82] width 231 height 32
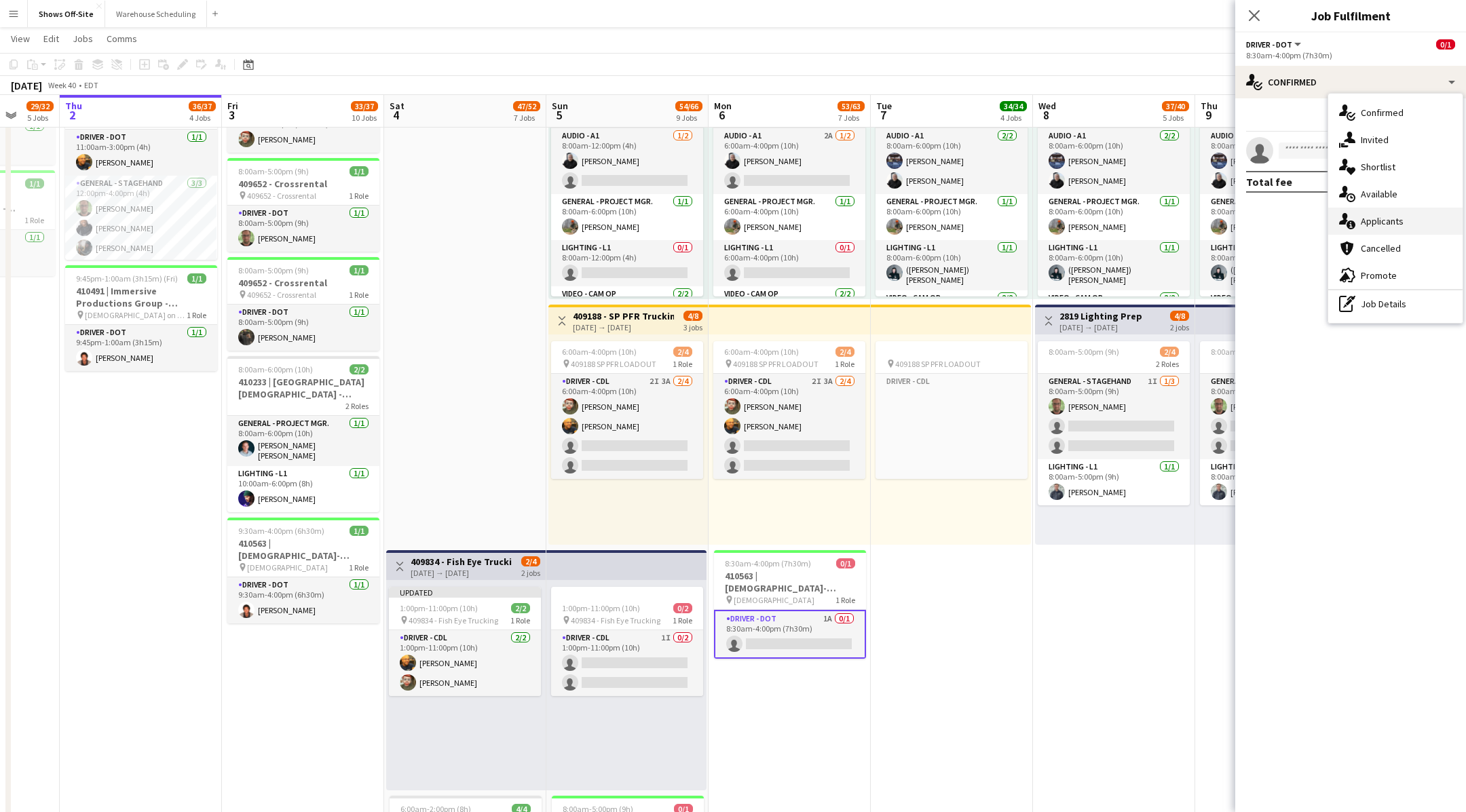
click at [1376, 221] on span "Applicants" at bounding box center [1382, 221] width 43 height 12
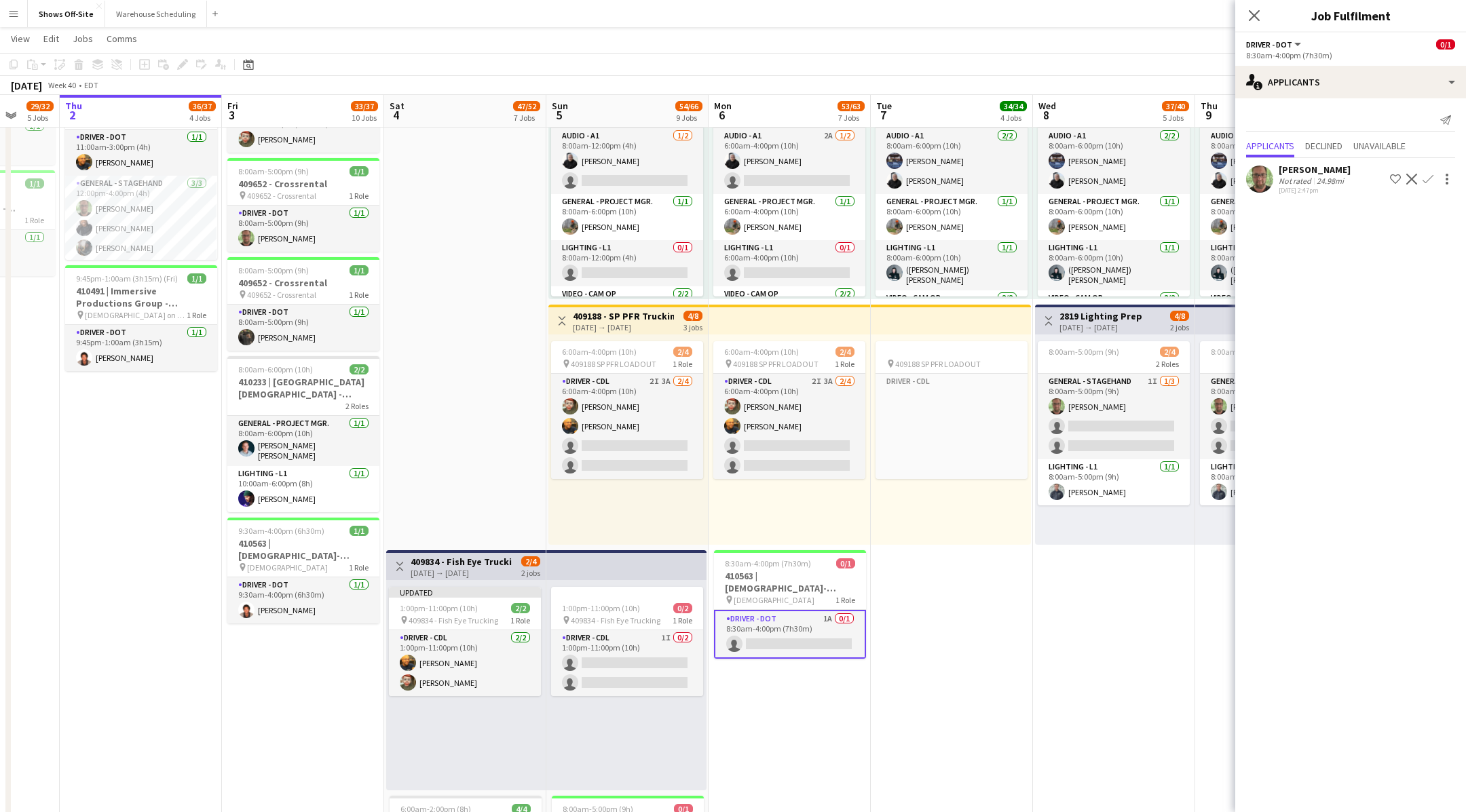
click at [1425, 179] on app-icon "Confirm" at bounding box center [1428, 179] width 11 height 11
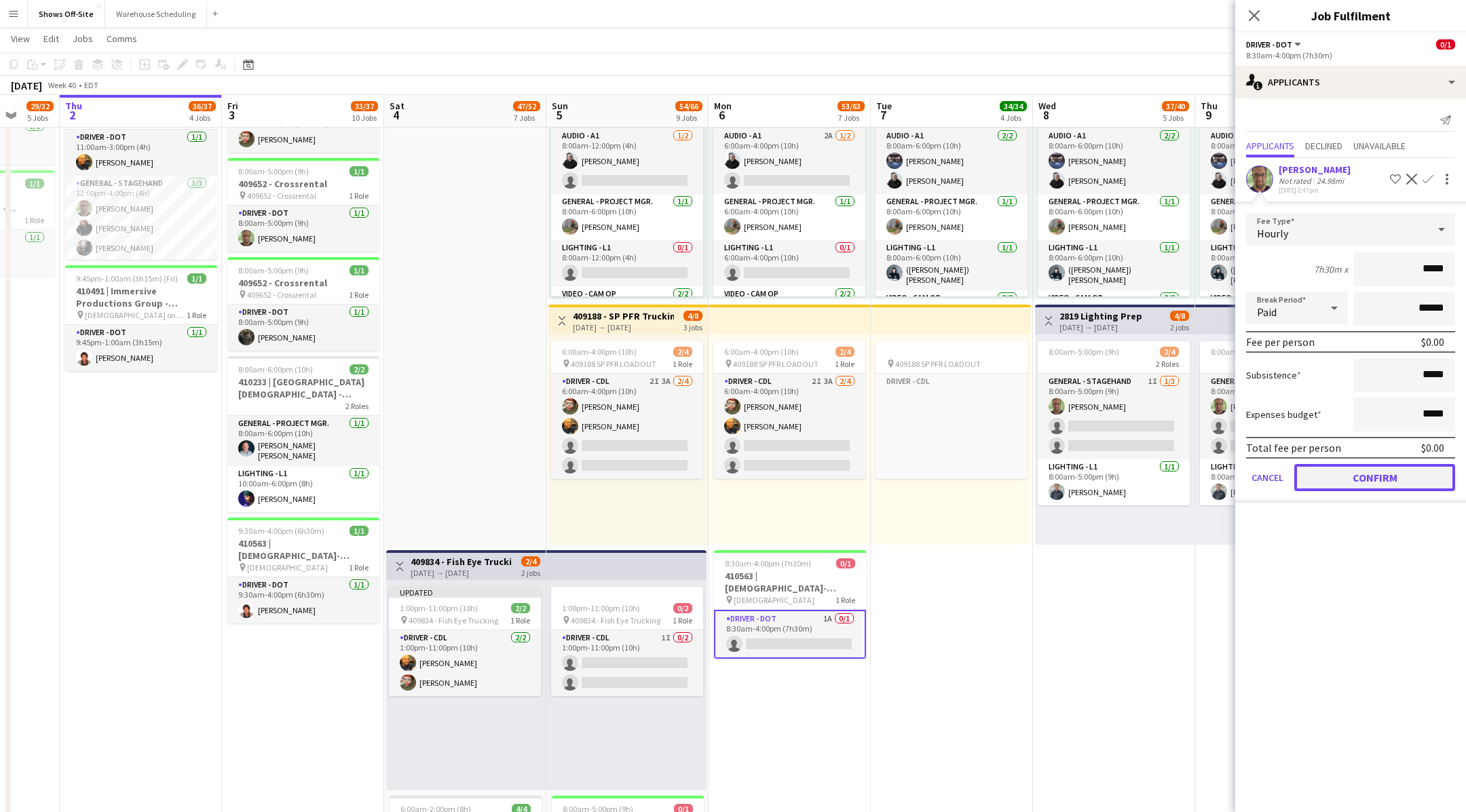
click at [1322, 479] on button "Confirm" at bounding box center [1374, 477] width 161 height 27
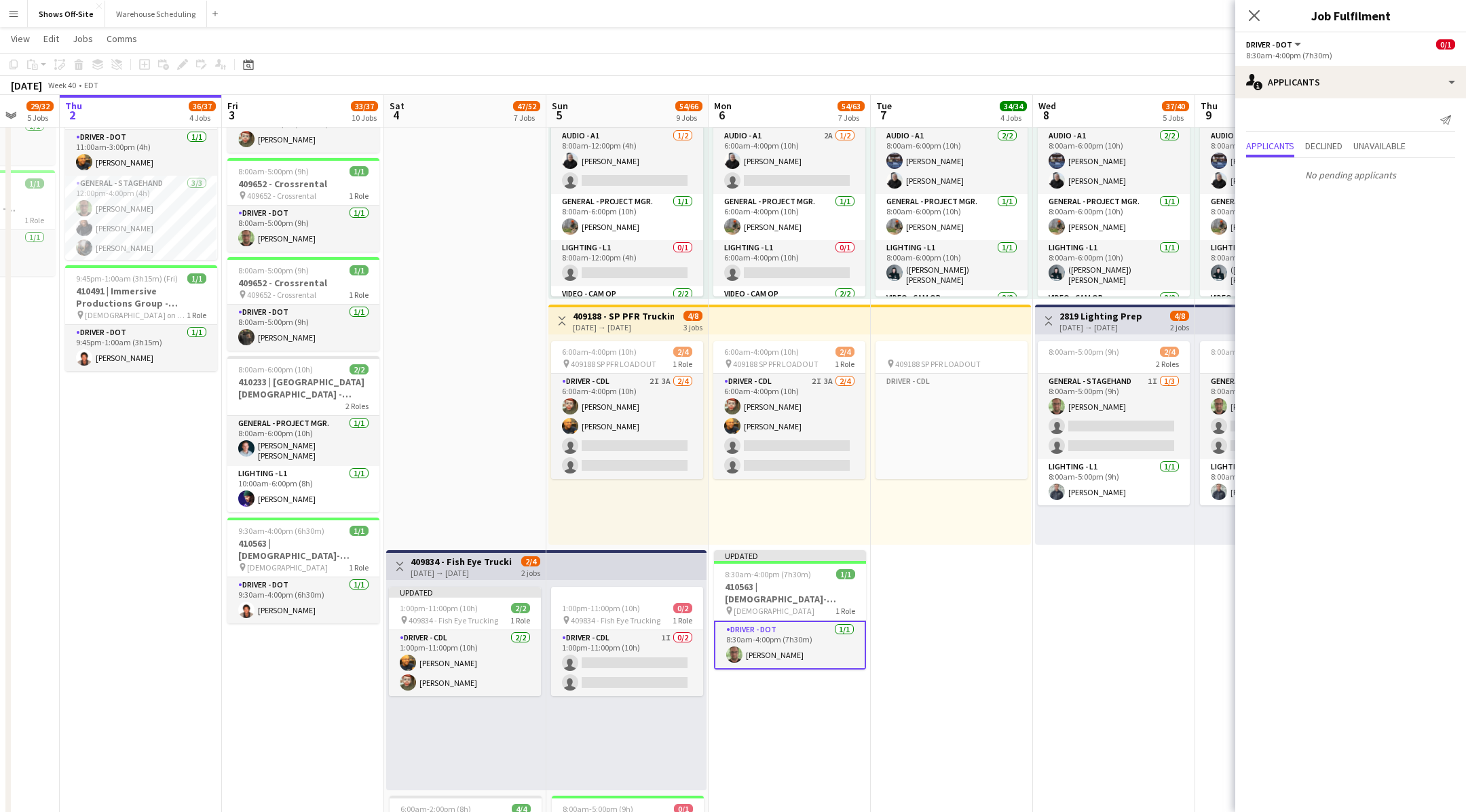
click at [447, 62] on app-toolbar "Copy Paste Paste Command V Paste with crew Command Shift V Paste linked Job Del…" at bounding box center [733, 64] width 1466 height 23
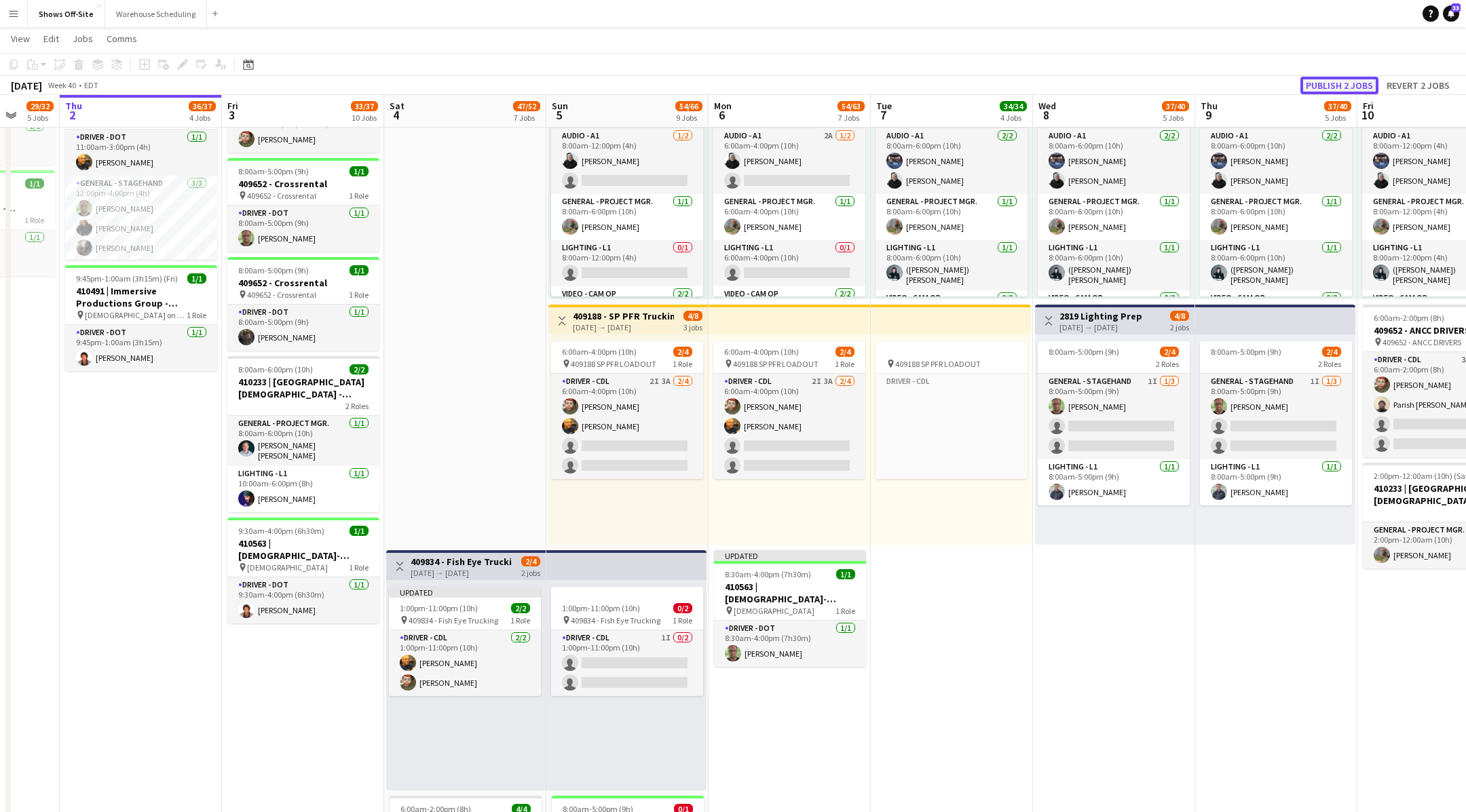
click at [1324, 84] on button "Publish 2 jobs" at bounding box center [1339, 86] width 78 height 18
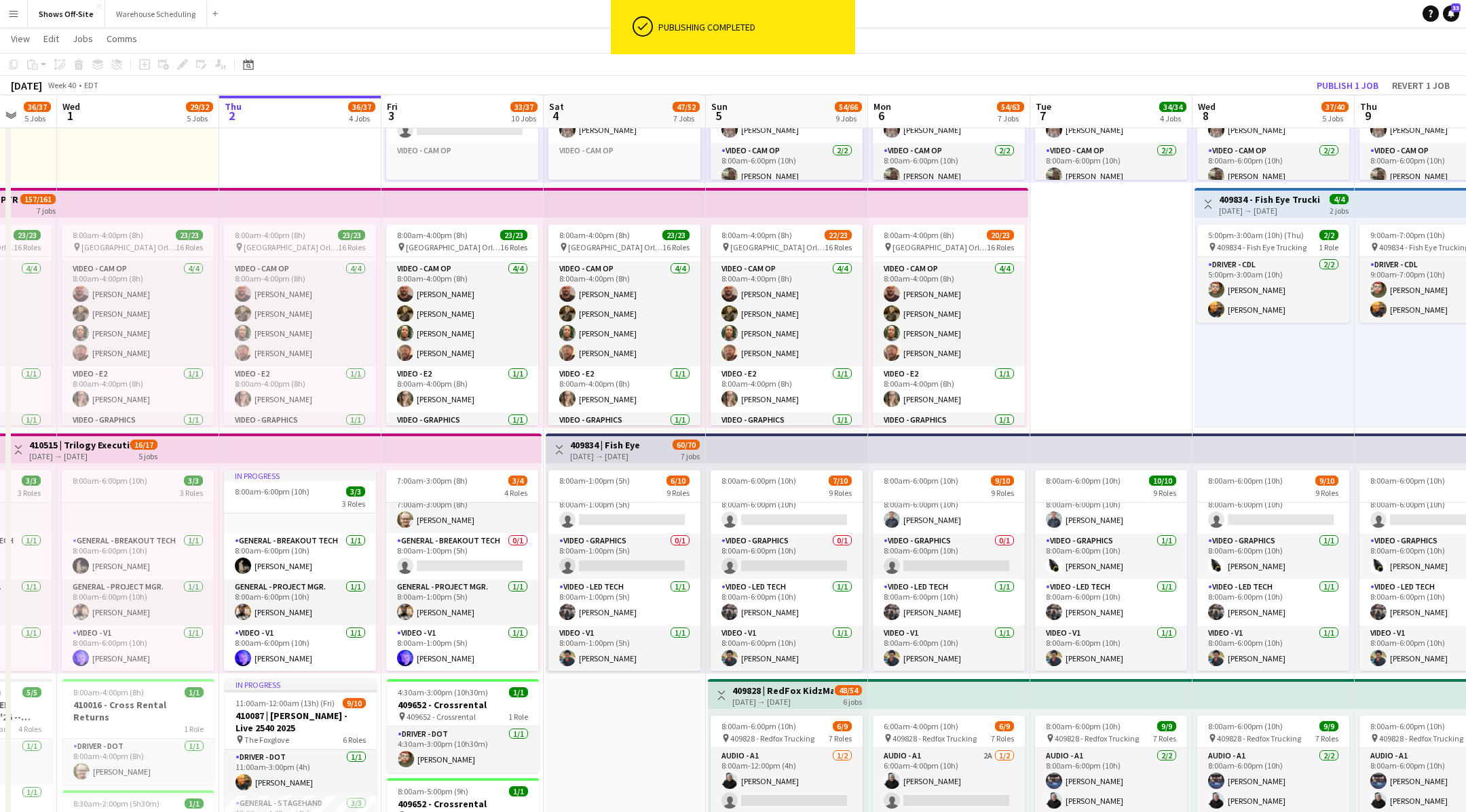
scroll to position [589, 0]
